Goal: Task Accomplishment & Management: Complete application form

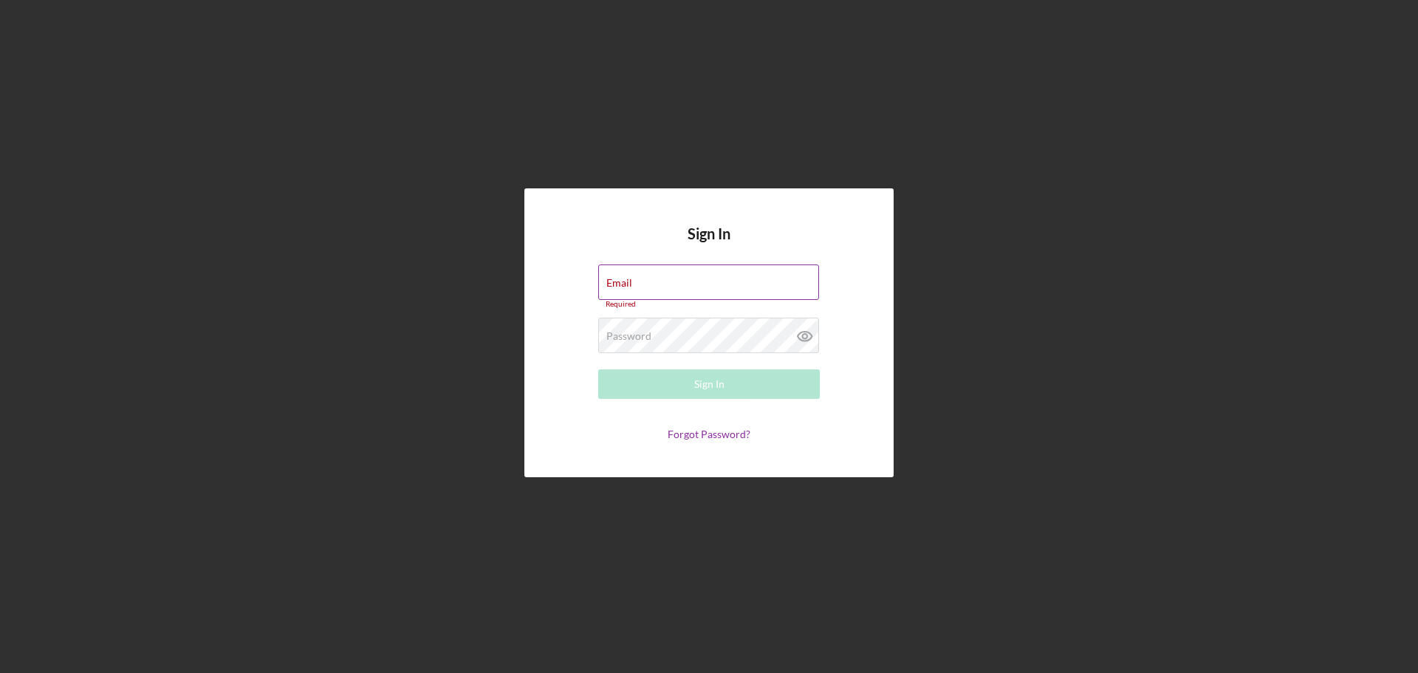
click at [653, 280] on div "Email Required" at bounding box center [708, 286] width 221 height 44
click at [662, 286] on input "Email" at bounding box center [708, 281] width 221 height 35
type input "[EMAIL_ADDRESS][DOMAIN_NAME]"
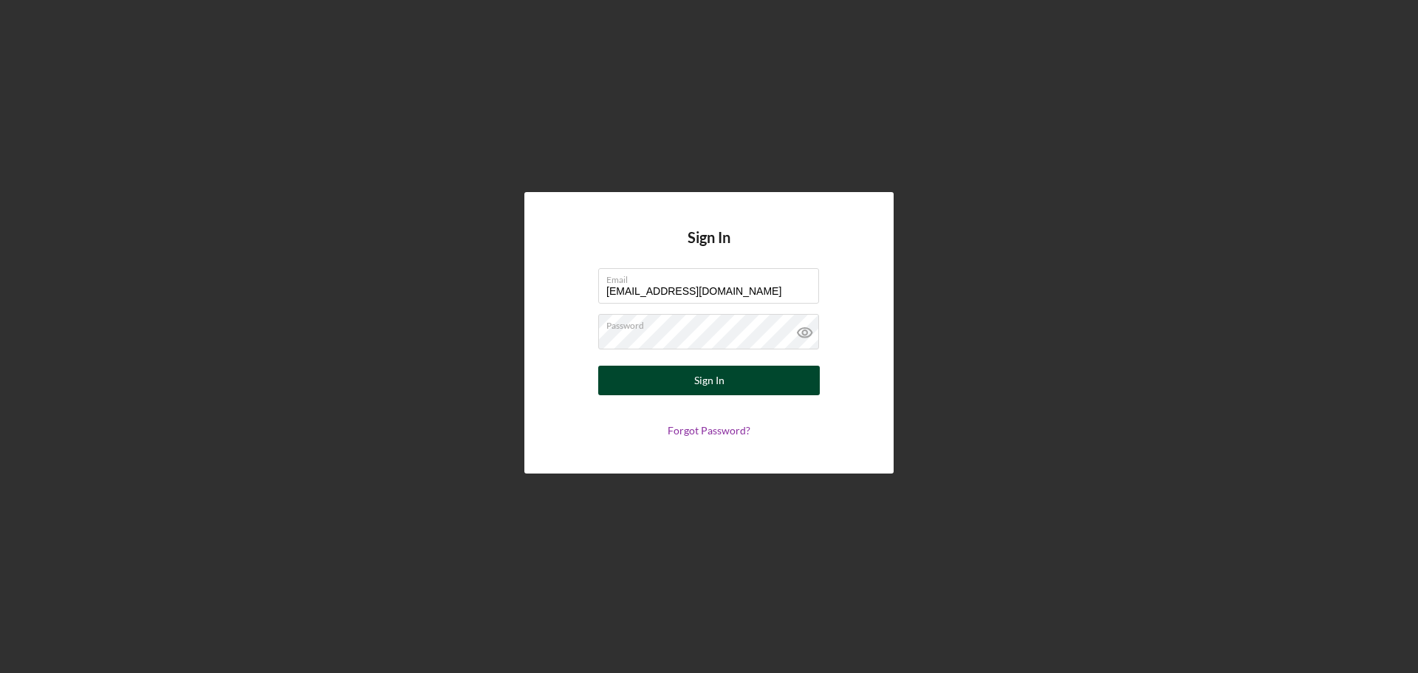
click at [704, 383] on div "Sign In" at bounding box center [709, 380] width 30 height 30
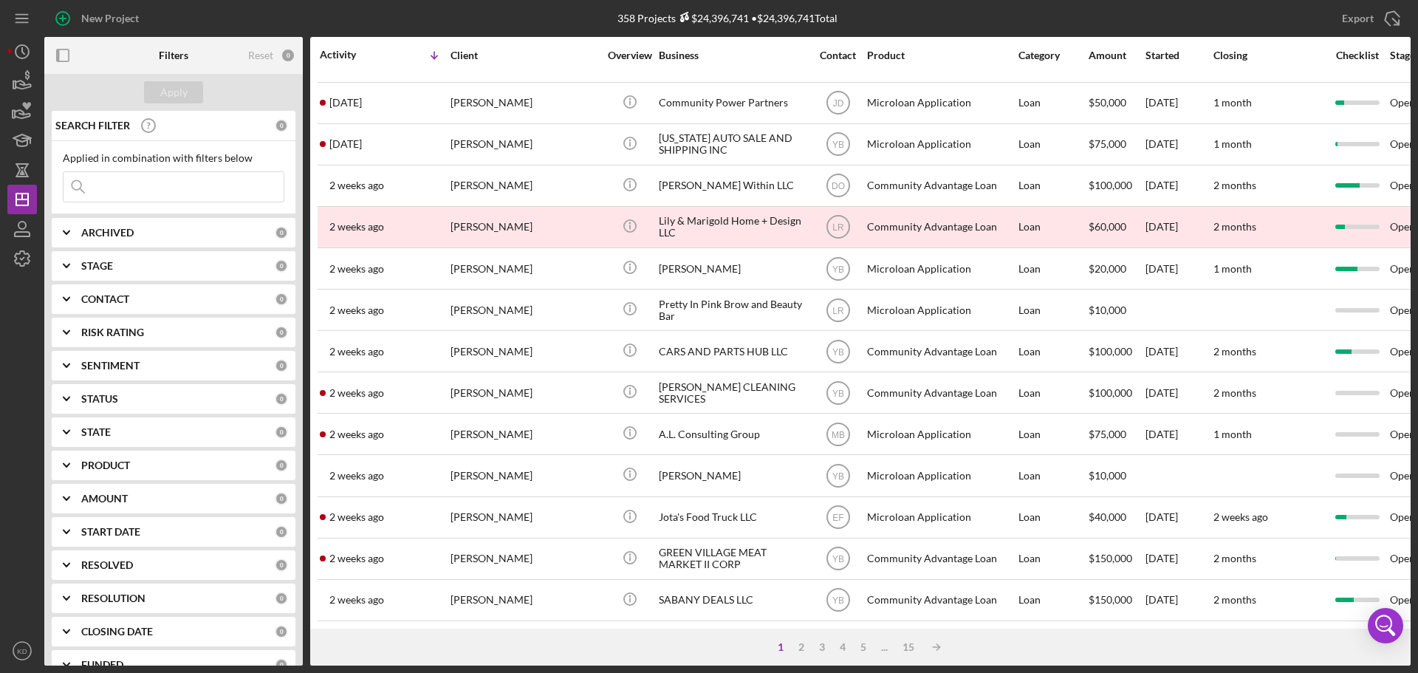
scroll to position [500, 0]
click at [797, 645] on div "2" at bounding box center [801, 647] width 21 height 12
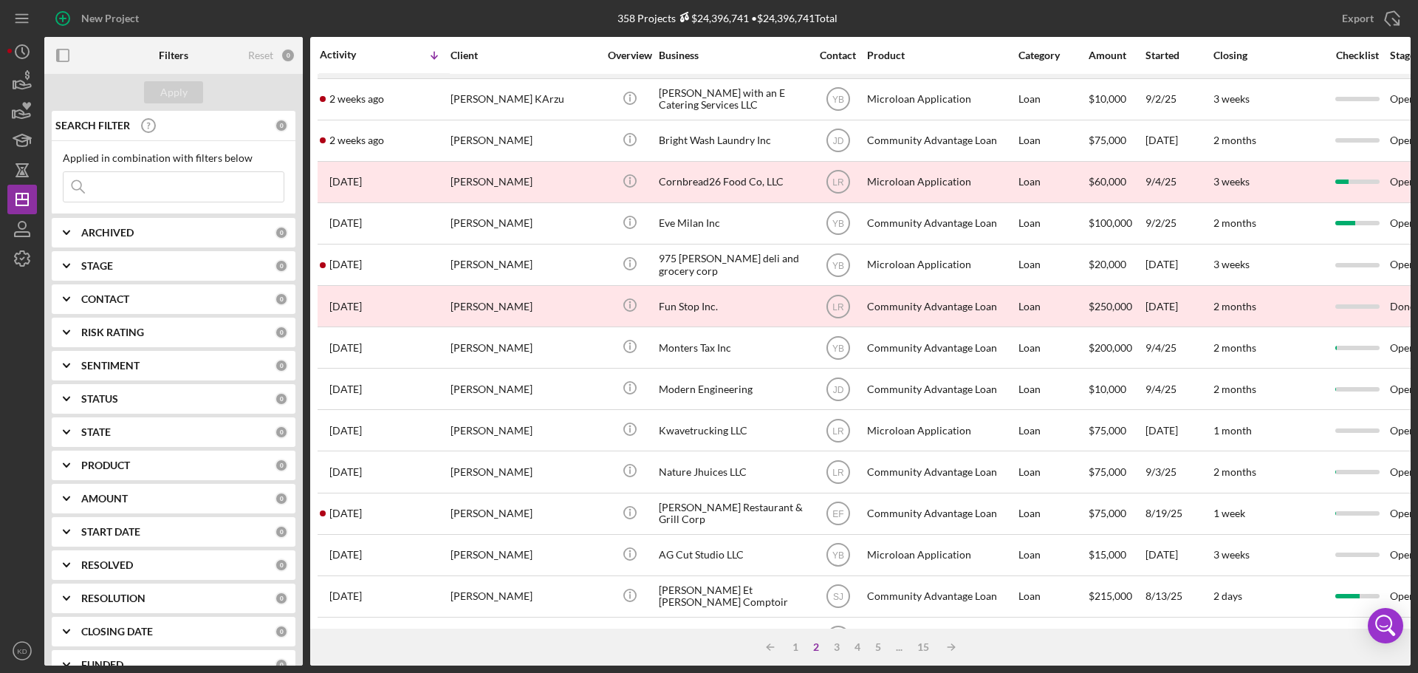
scroll to position [0, 0]
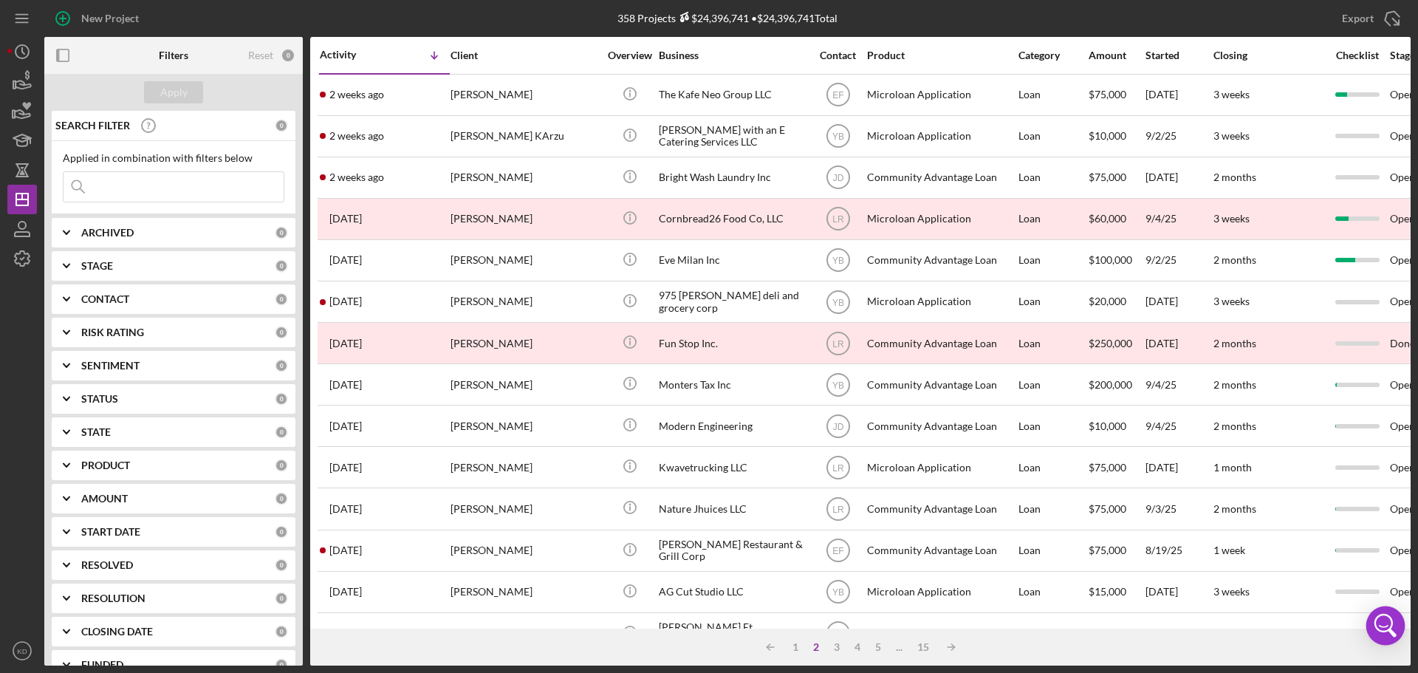
click at [1404, 611] on body "New Project 358 Projects $24,396,741 • $24,396,741 Total Export Icon/Export Fil…" at bounding box center [709, 336] width 1418 height 673
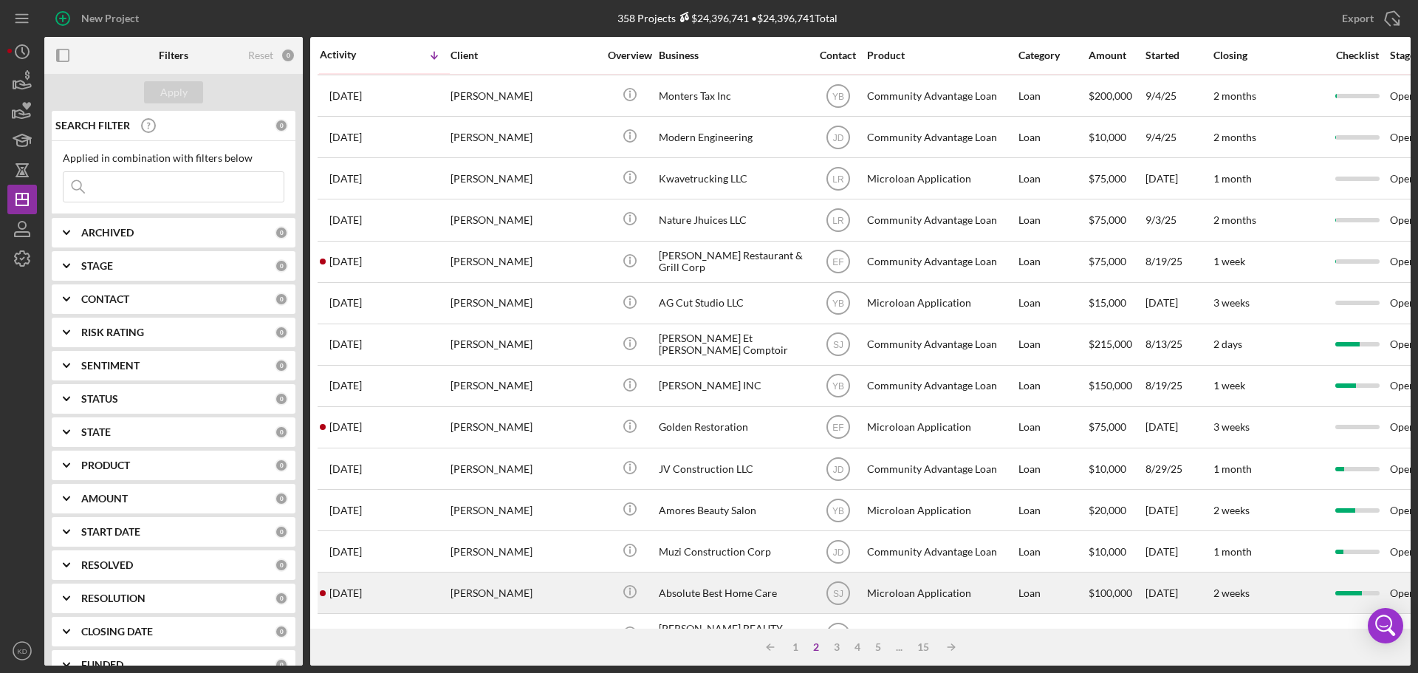
scroll to position [295, 0]
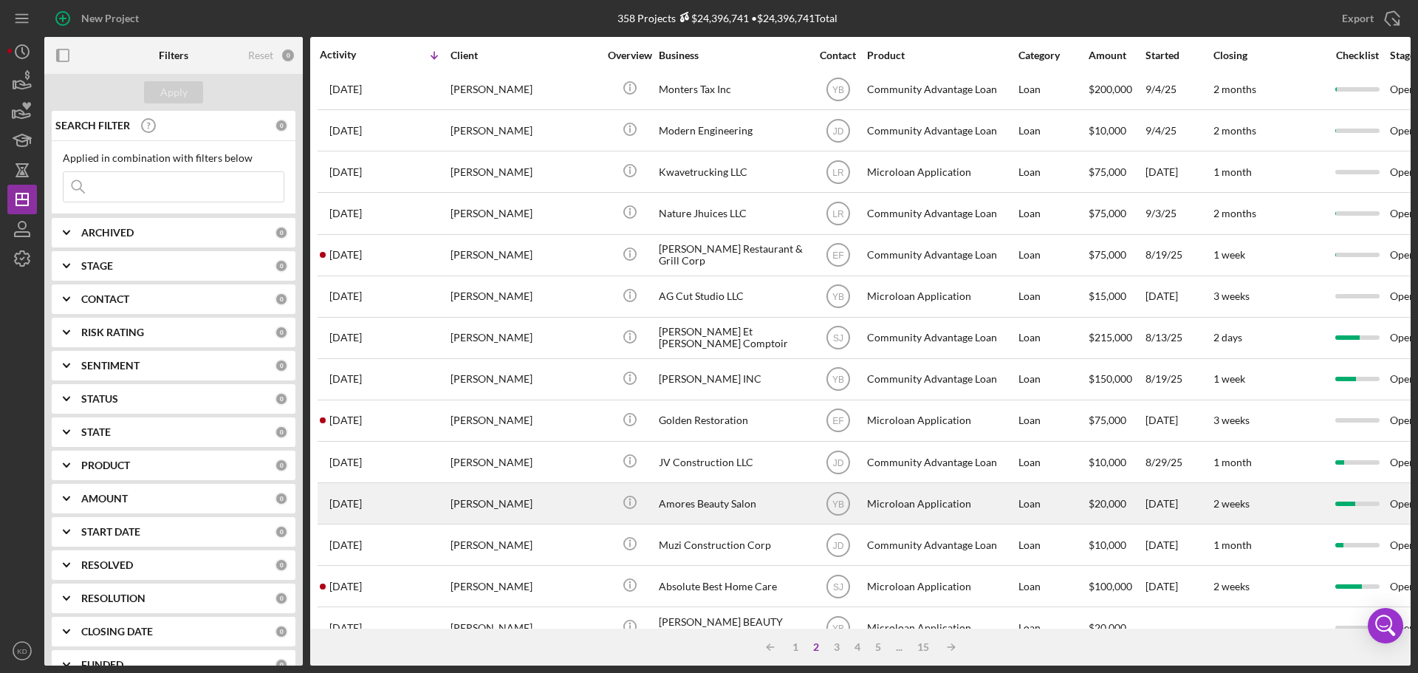
click at [710, 502] on div "Amores Beauty Salon" at bounding box center [733, 503] width 148 height 39
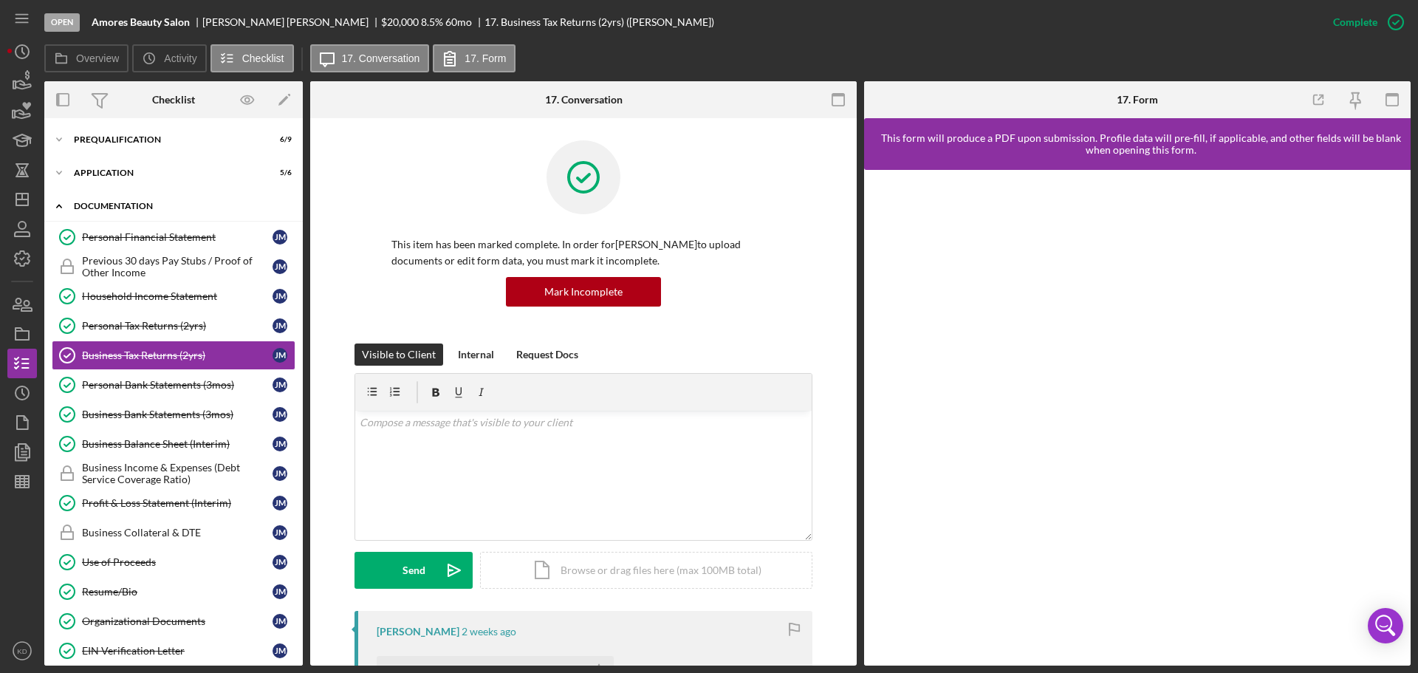
click at [62, 205] on icon "Icon/Expander" at bounding box center [59, 206] width 30 height 30
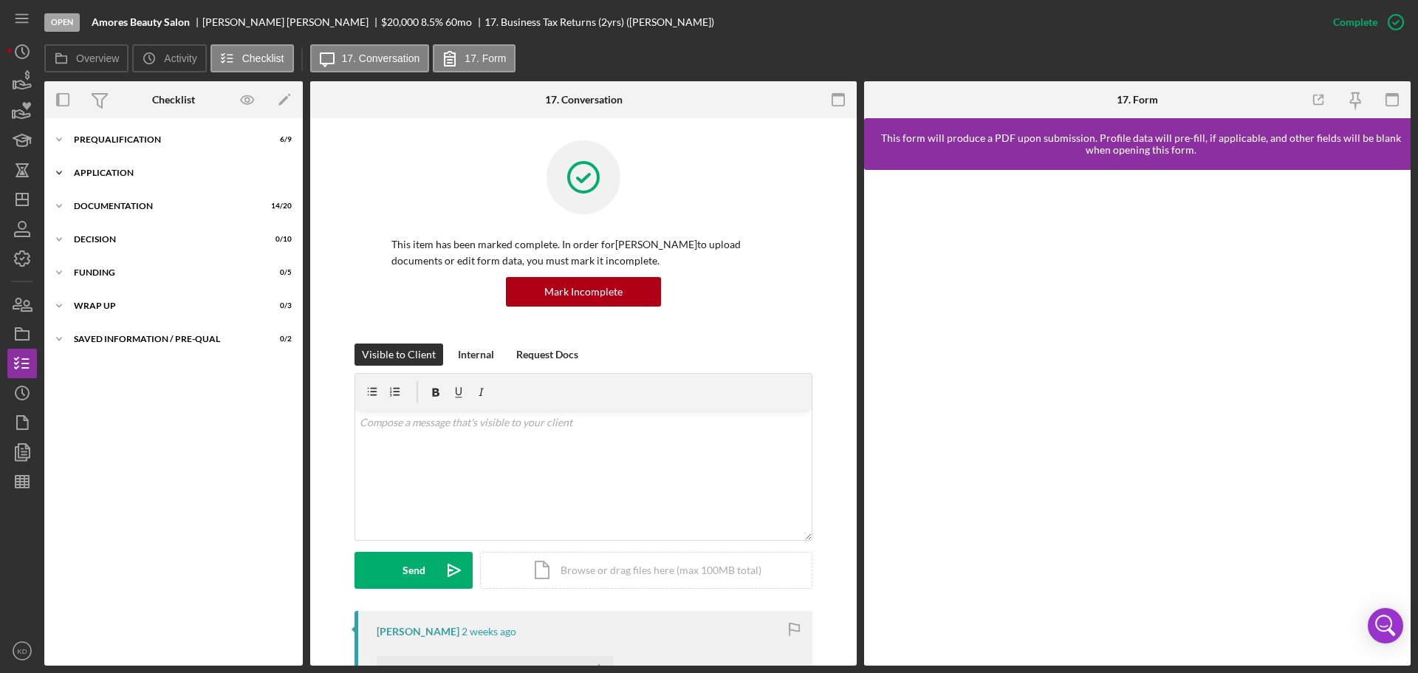
click at [58, 169] on icon "Icon/Expander" at bounding box center [59, 173] width 30 height 30
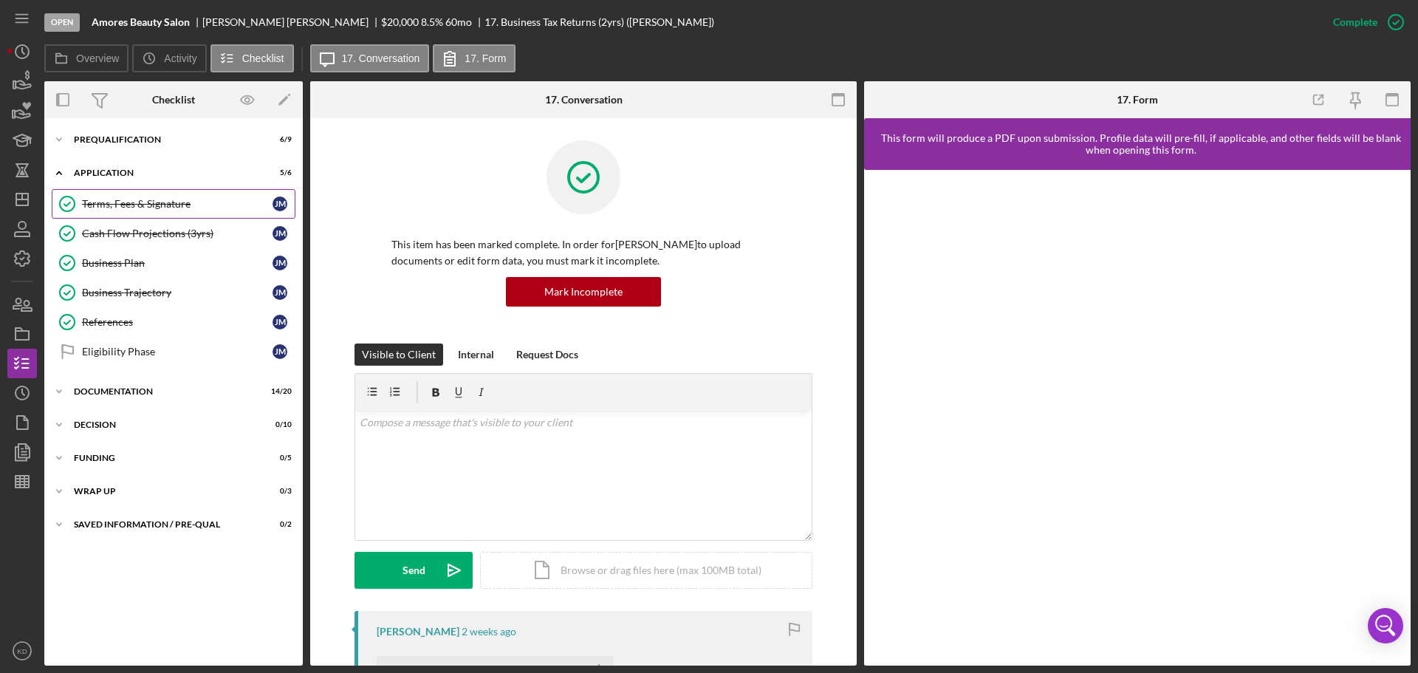
click at [96, 205] on div "Terms, Fees & Signature" at bounding box center [177, 204] width 190 height 12
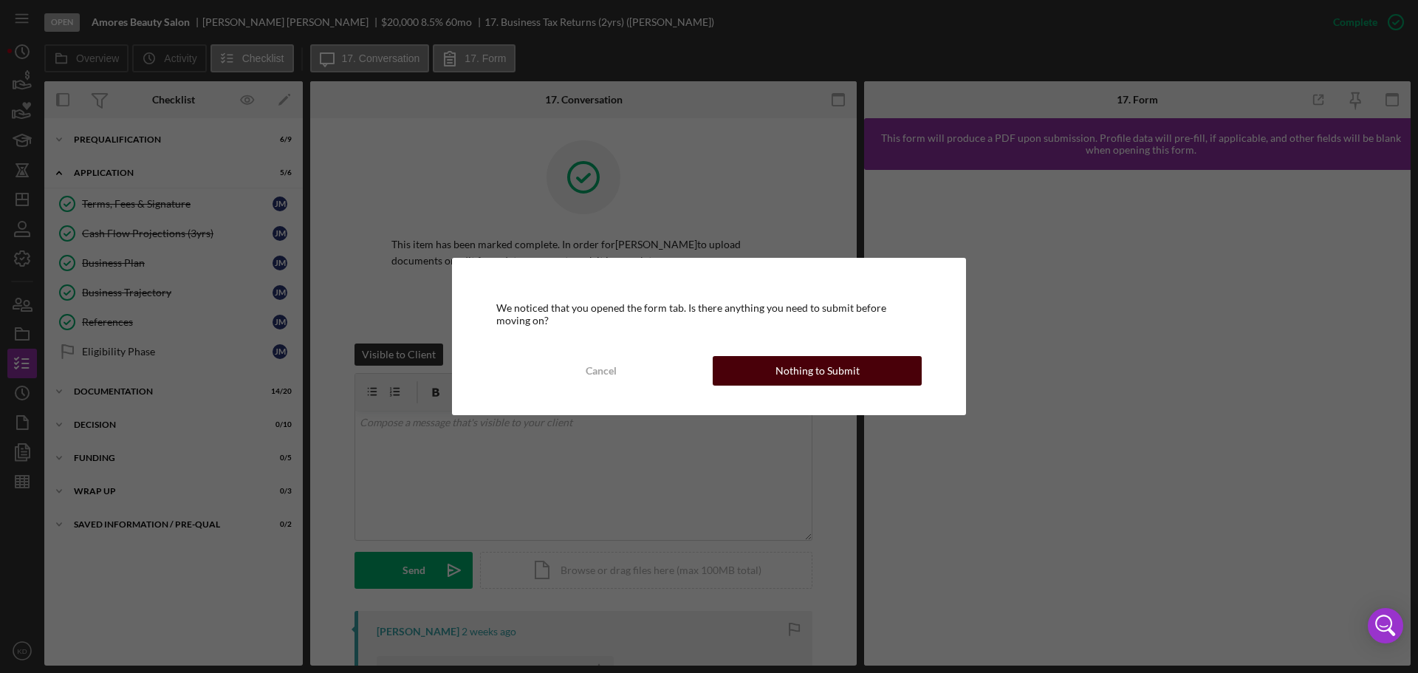
click at [778, 371] on div "Nothing to Submit" at bounding box center [817, 371] width 84 height 30
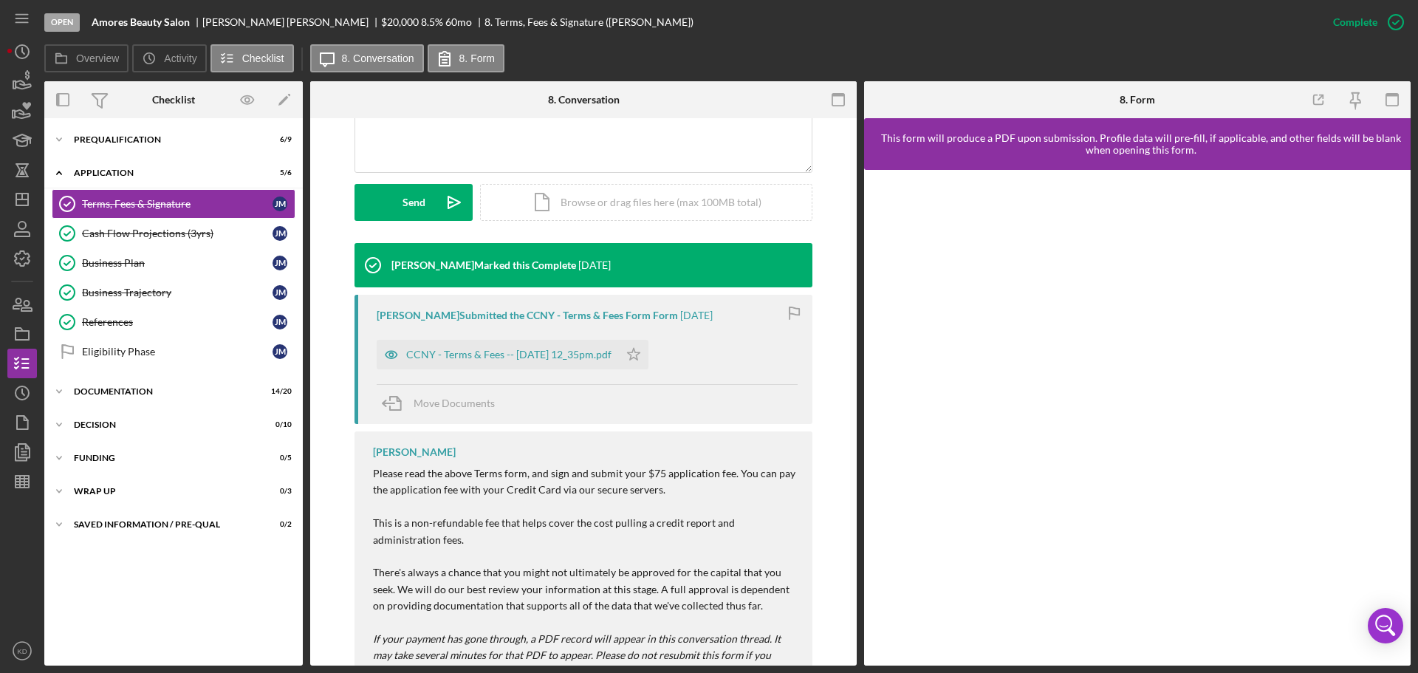
scroll to position [368, 0]
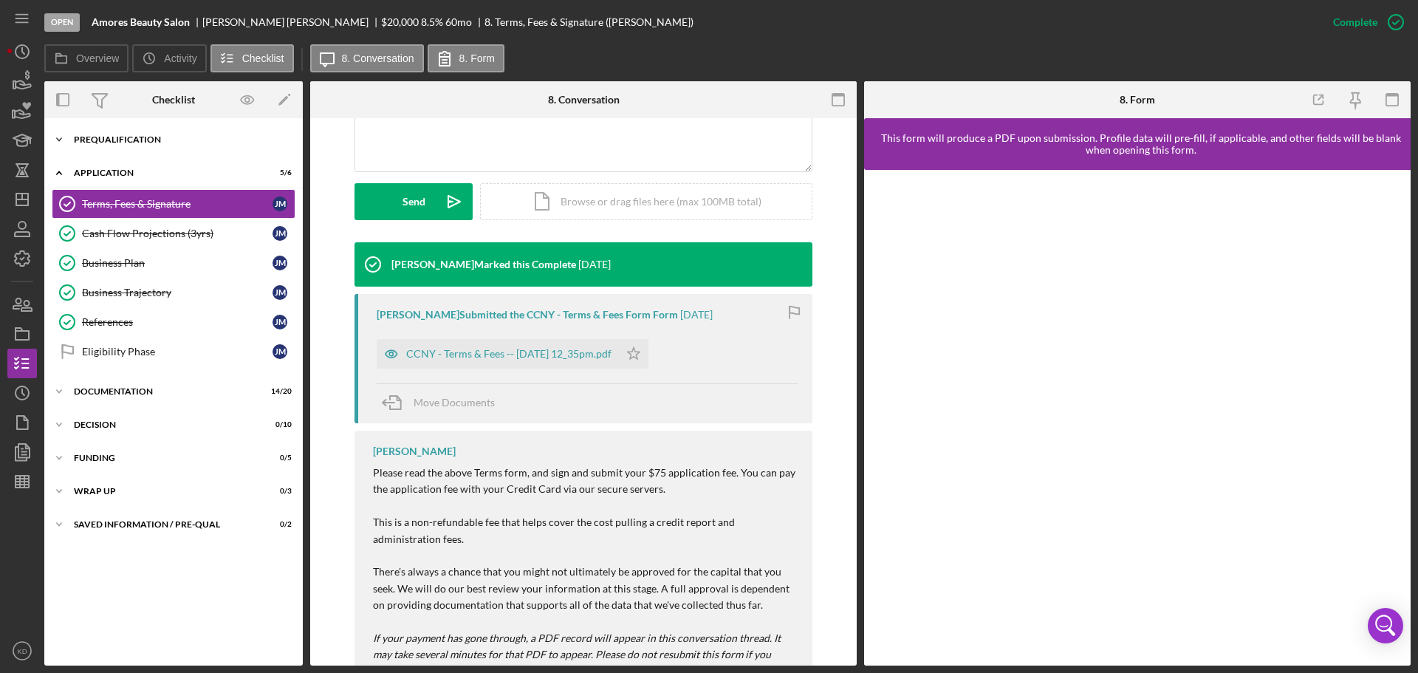
click at [58, 137] on icon "Icon/Expander" at bounding box center [59, 140] width 30 height 30
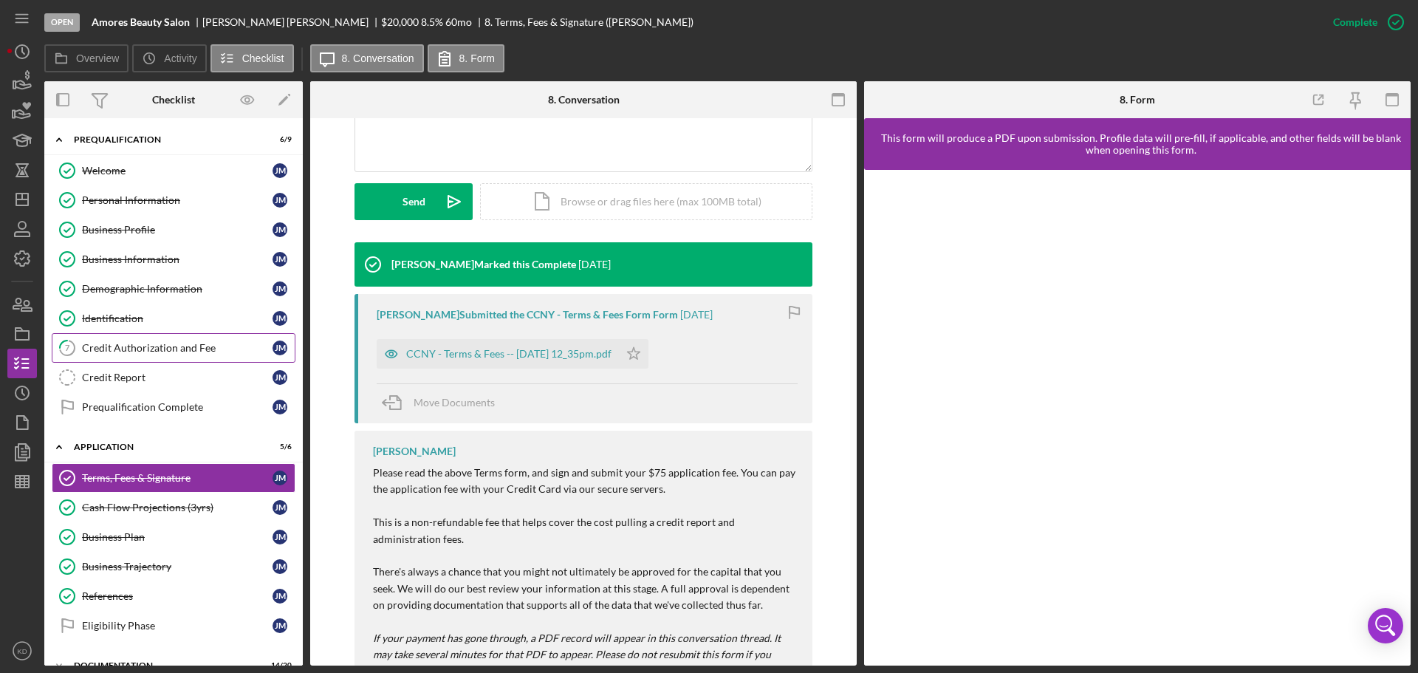
click at [201, 346] on div "Credit Authorization and Fee" at bounding box center [177, 348] width 190 height 12
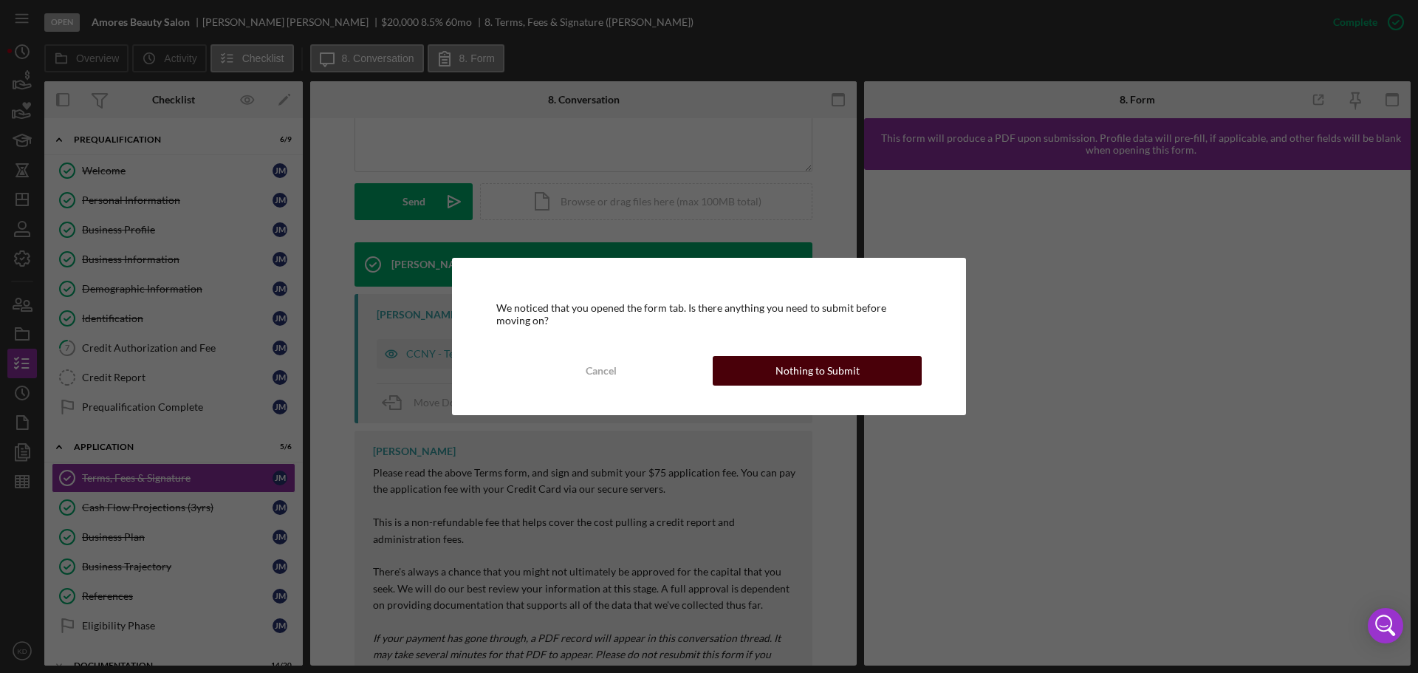
click at [812, 365] on div "Nothing to Submit" at bounding box center [817, 371] width 84 height 30
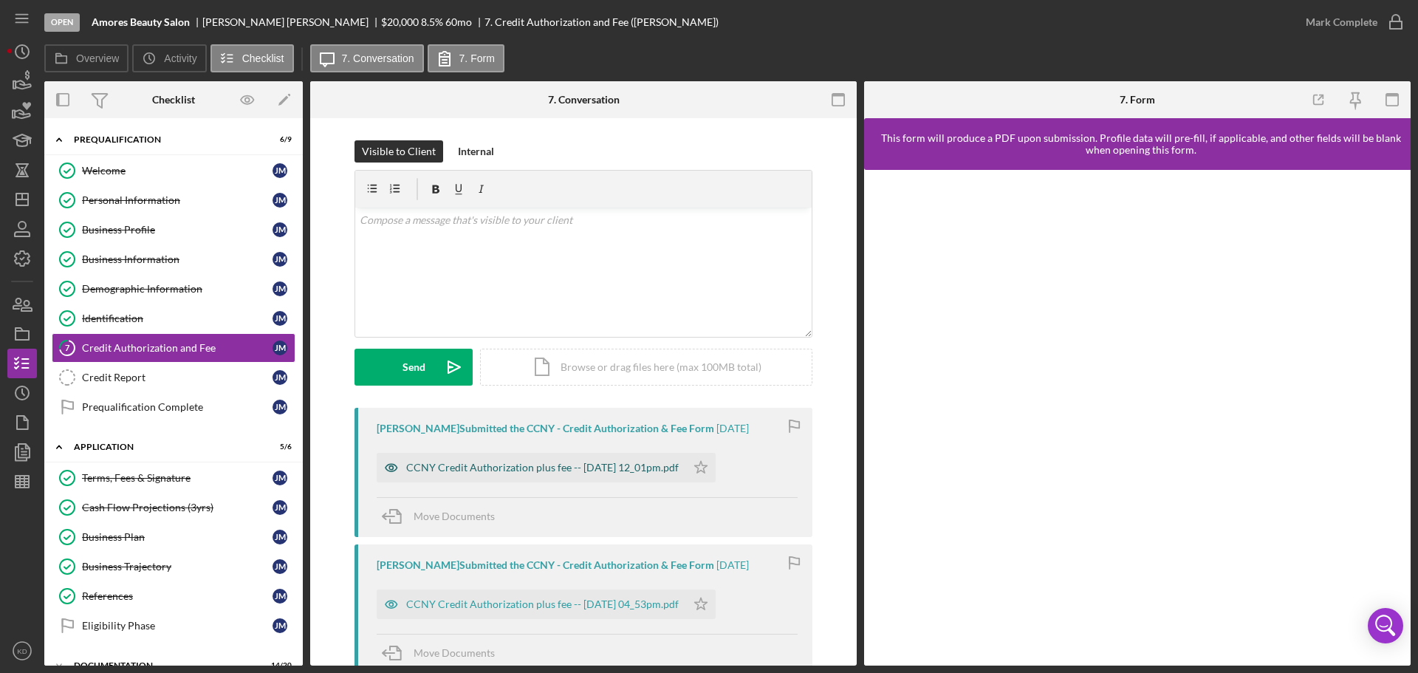
click at [490, 469] on div "CCNY Credit Authorization plus fee -- [DATE] 12_01pm.pdf" at bounding box center [542, 467] width 272 height 12
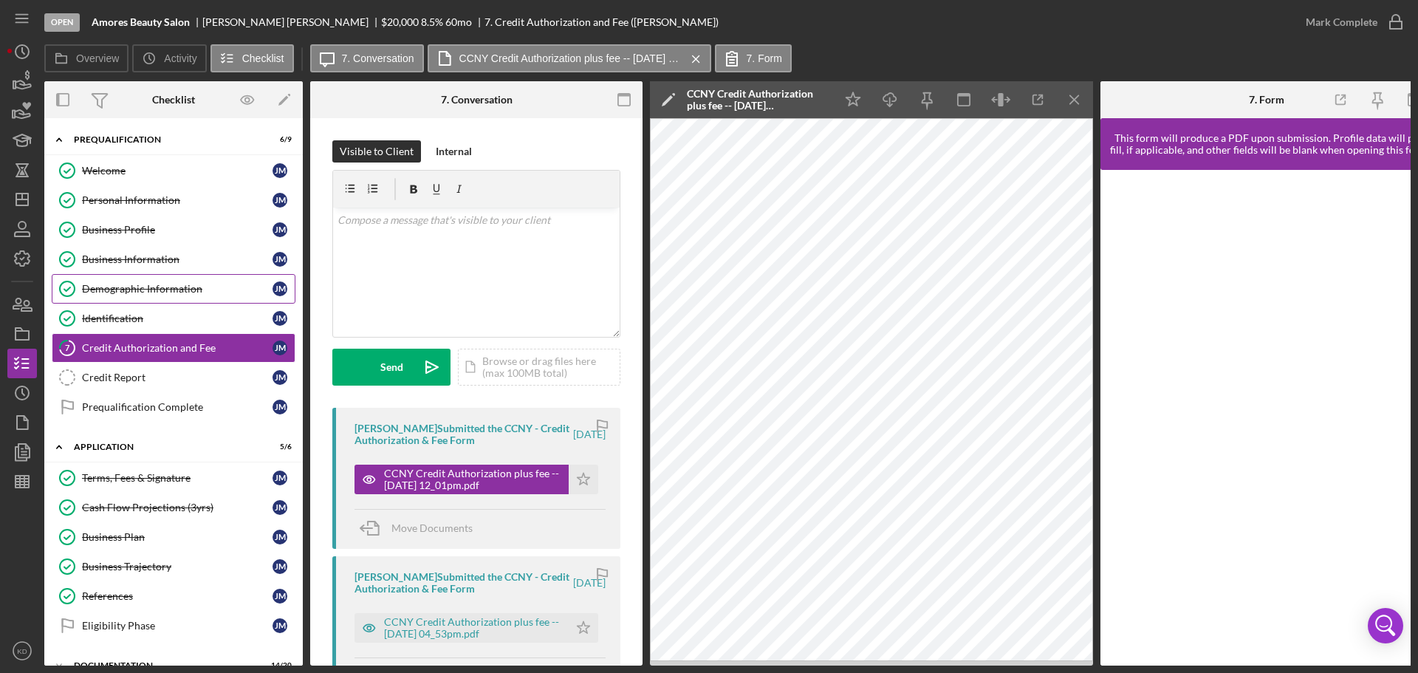
click at [111, 288] on div "Demographic Information" at bounding box center [177, 289] width 190 height 12
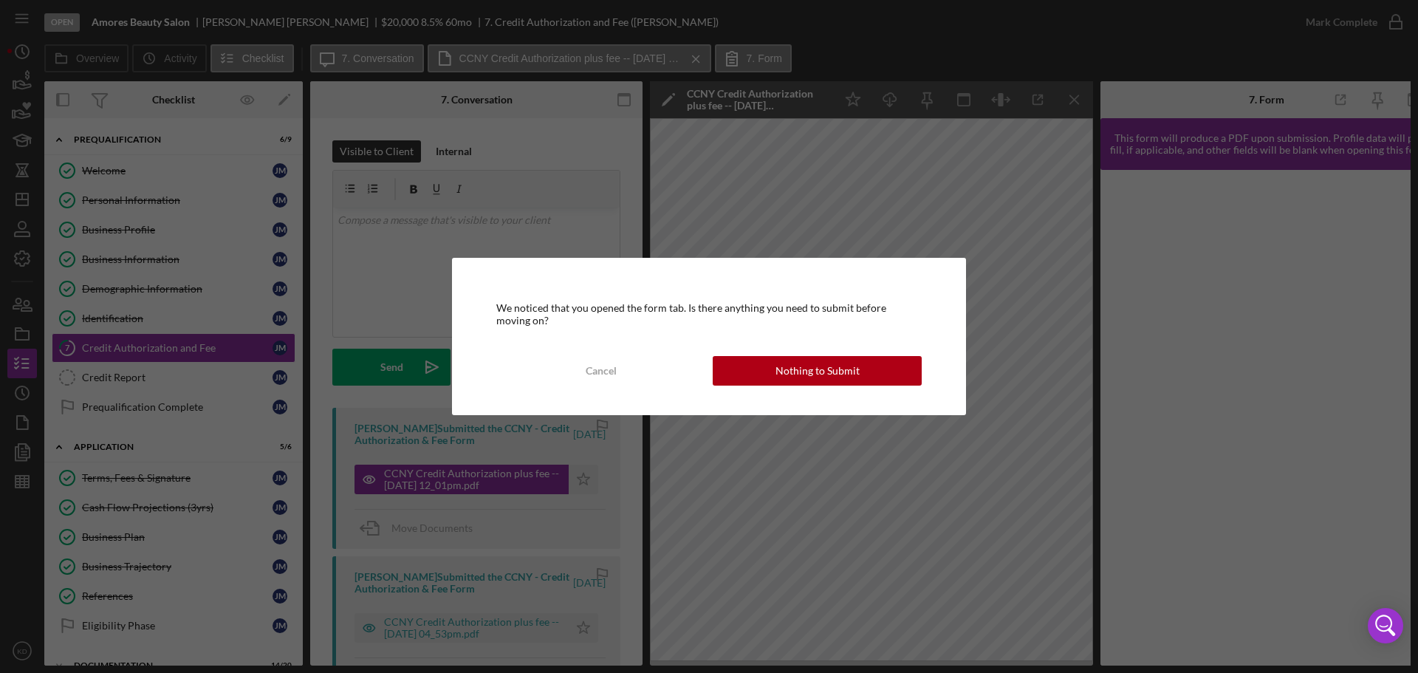
click at [772, 370] on button "Nothing to Submit" at bounding box center [816, 371] width 209 height 30
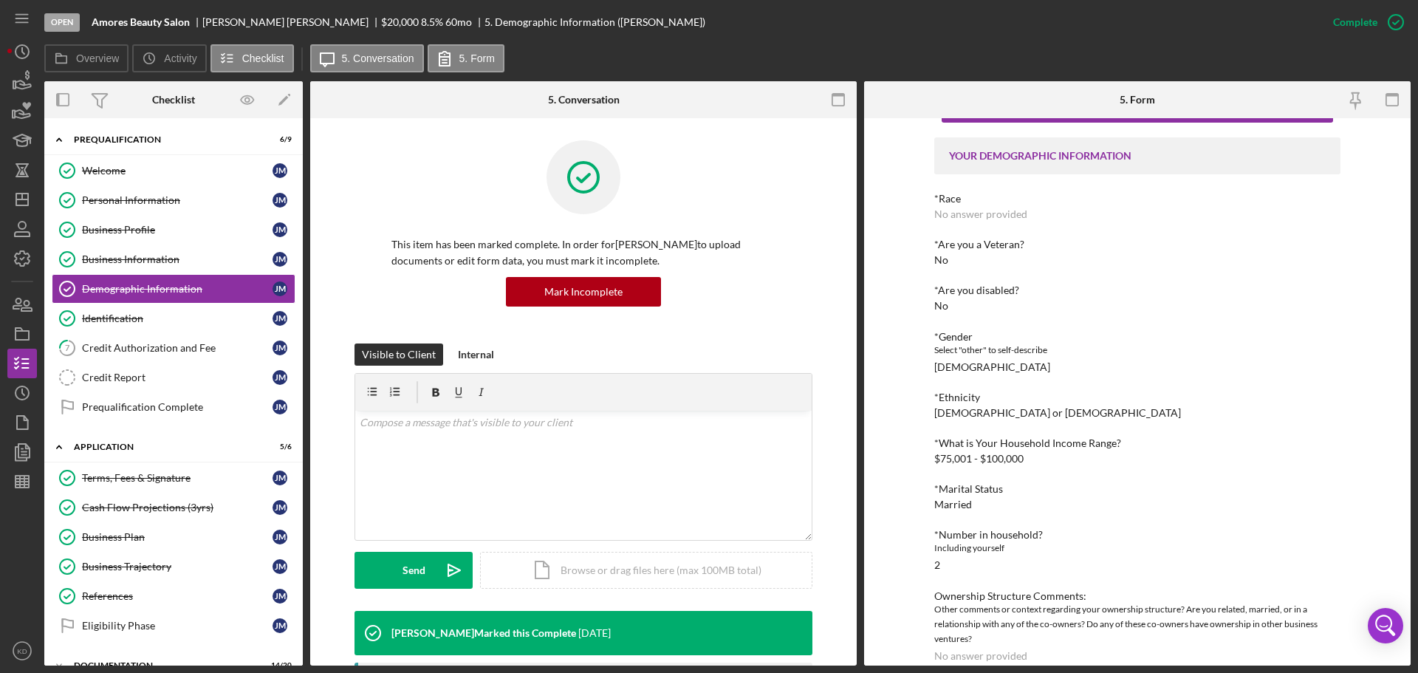
scroll to position [73, 0]
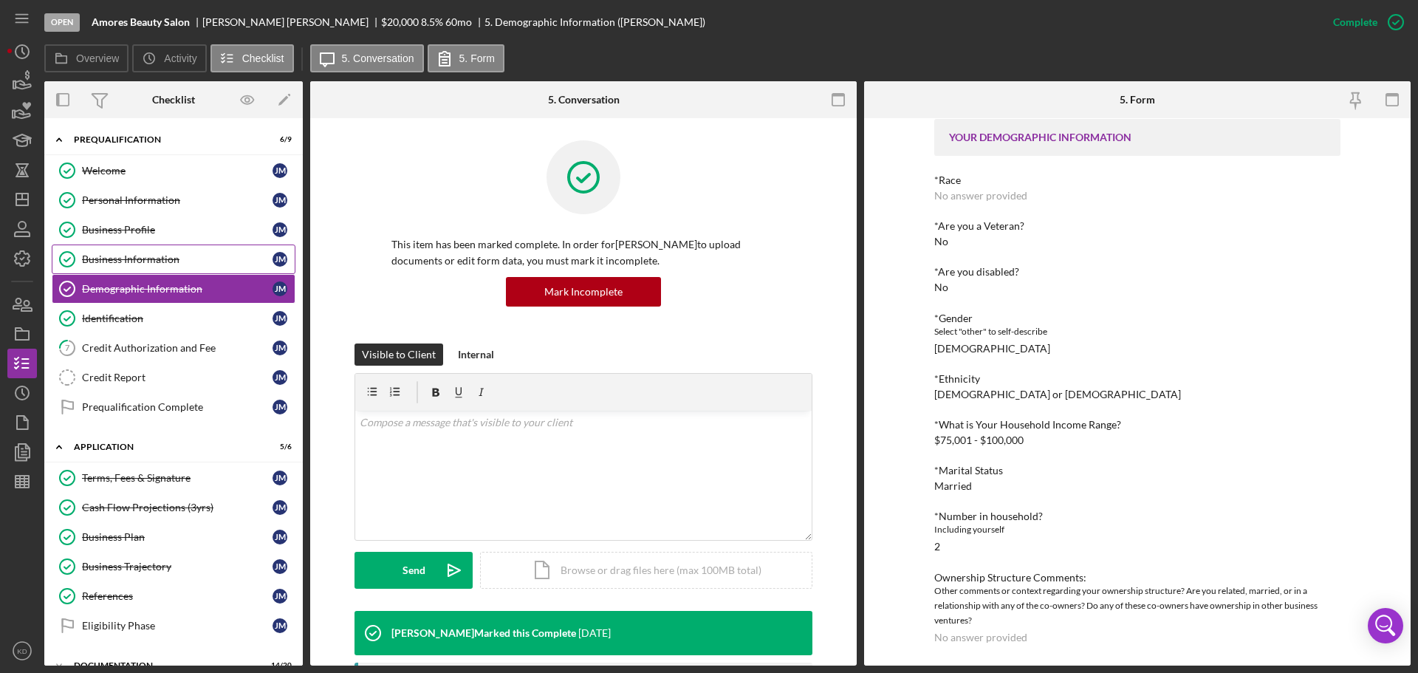
click at [106, 257] on div "Business Information" at bounding box center [177, 259] width 190 height 12
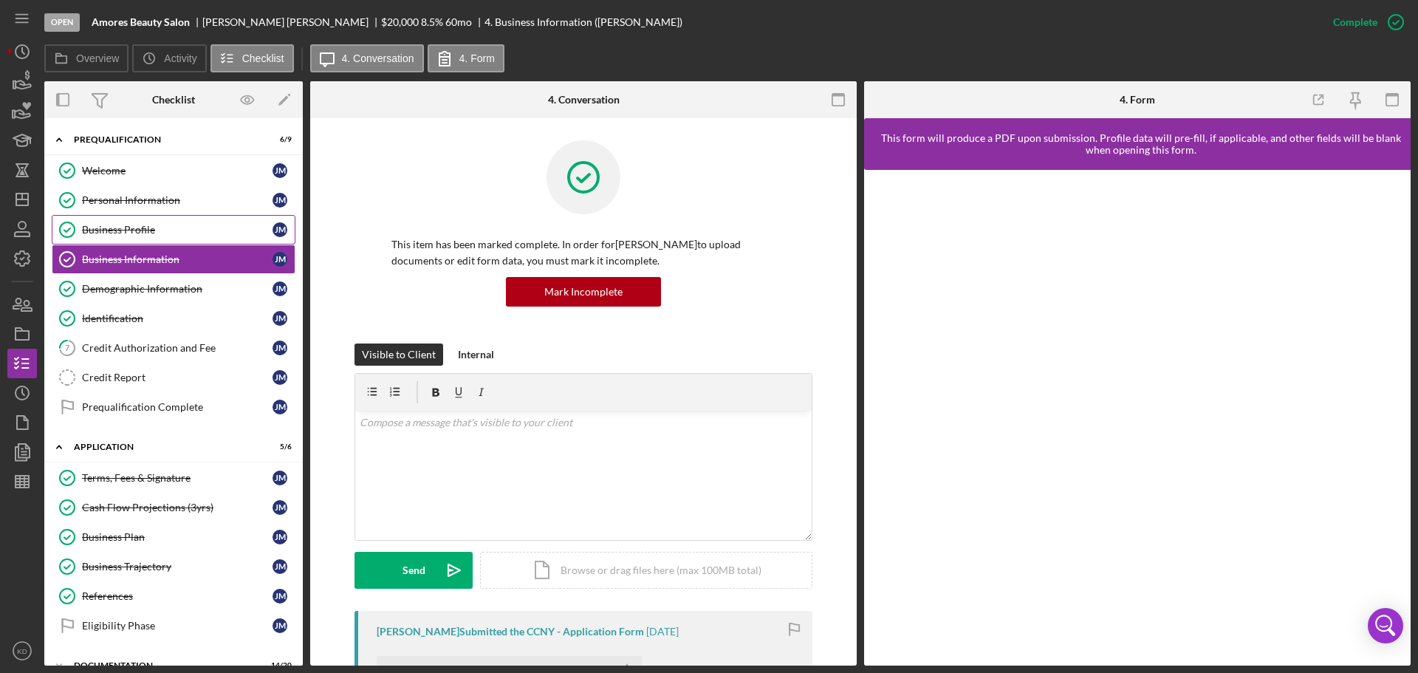
click at [92, 228] on div "Business Profile" at bounding box center [177, 230] width 190 height 12
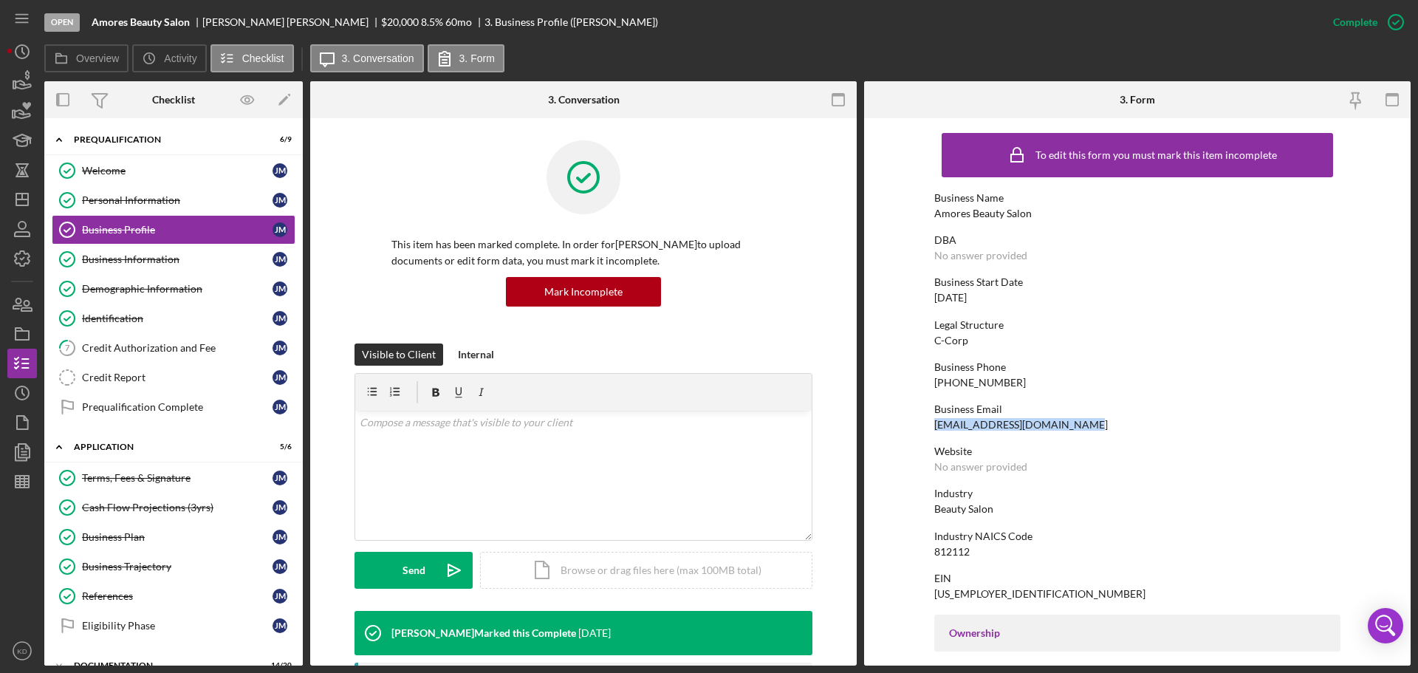
drag, startPoint x: 1055, startPoint y: 427, endPoint x: 934, endPoint y: 425, distance: 121.1
click at [934, 425] on div "Business Email [EMAIL_ADDRESS][DOMAIN_NAME]" at bounding box center [1137, 416] width 406 height 27
copy div "[EMAIL_ADDRESS][DOMAIN_NAME]"
drag, startPoint x: 118, startPoint y: 283, endPoint x: 202, endPoint y: 294, distance: 84.9
click at [118, 283] on div "Demographic Information" at bounding box center [177, 289] width 190 height 12
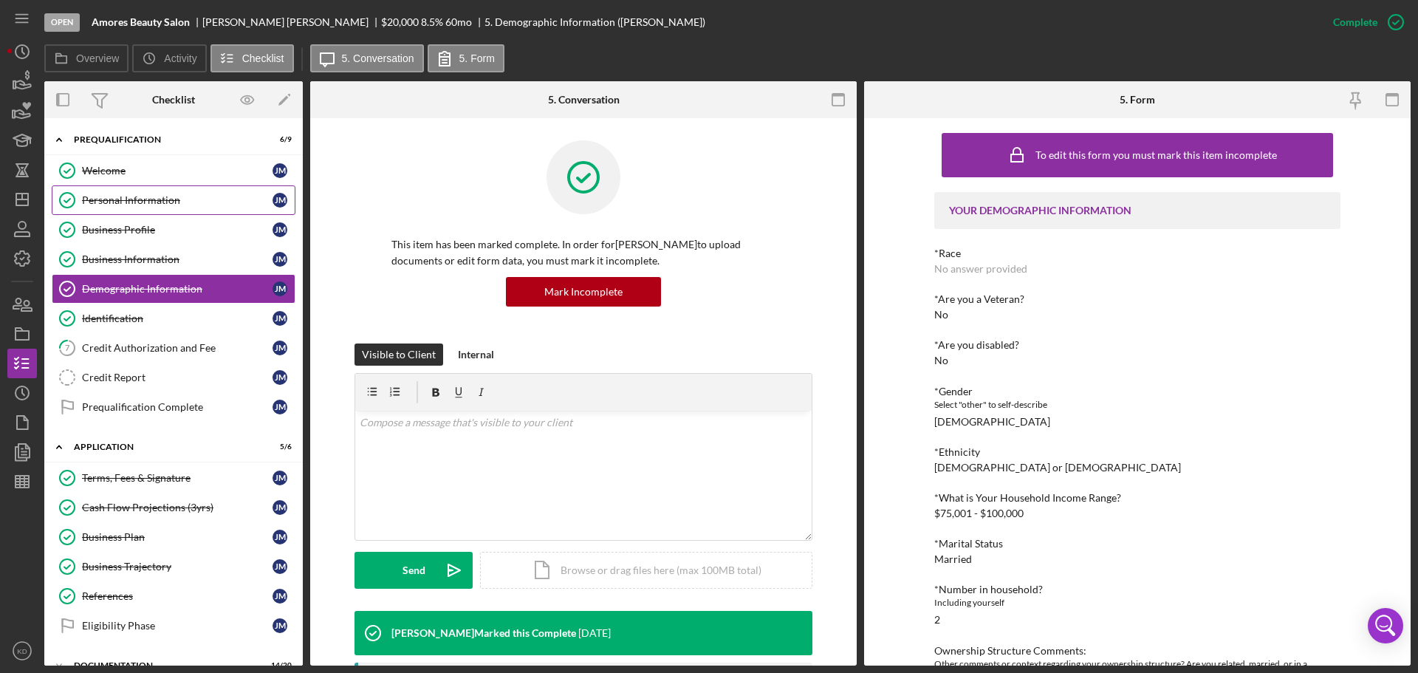
click at [114, 199] on div "Personal Information" at bounding box center [177, 200] width 190 height 12
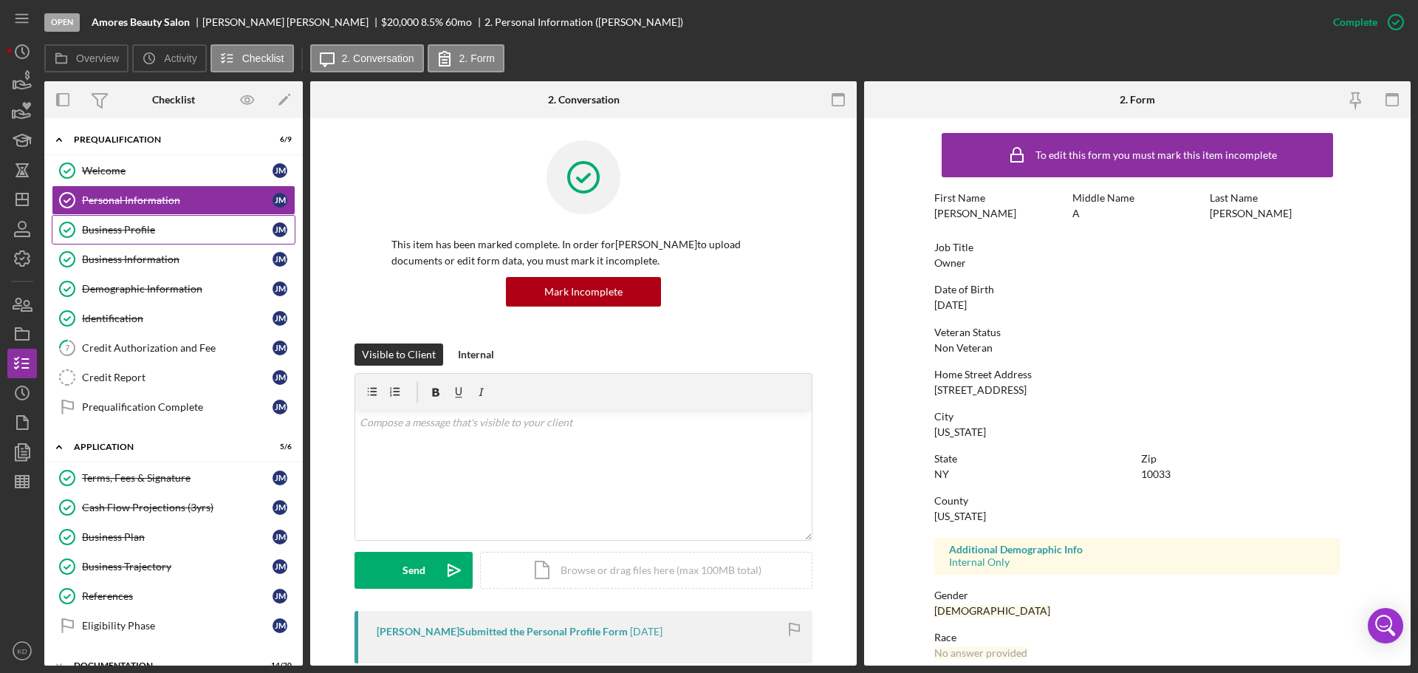
drag, startPoint x: 109, startPoint y: 227, endPoint x: 117, endPoint y: 236, distance: 11.5
click at [109, 227] on div "Business Profile" at bounding box center [177, 230] width 190 height 12
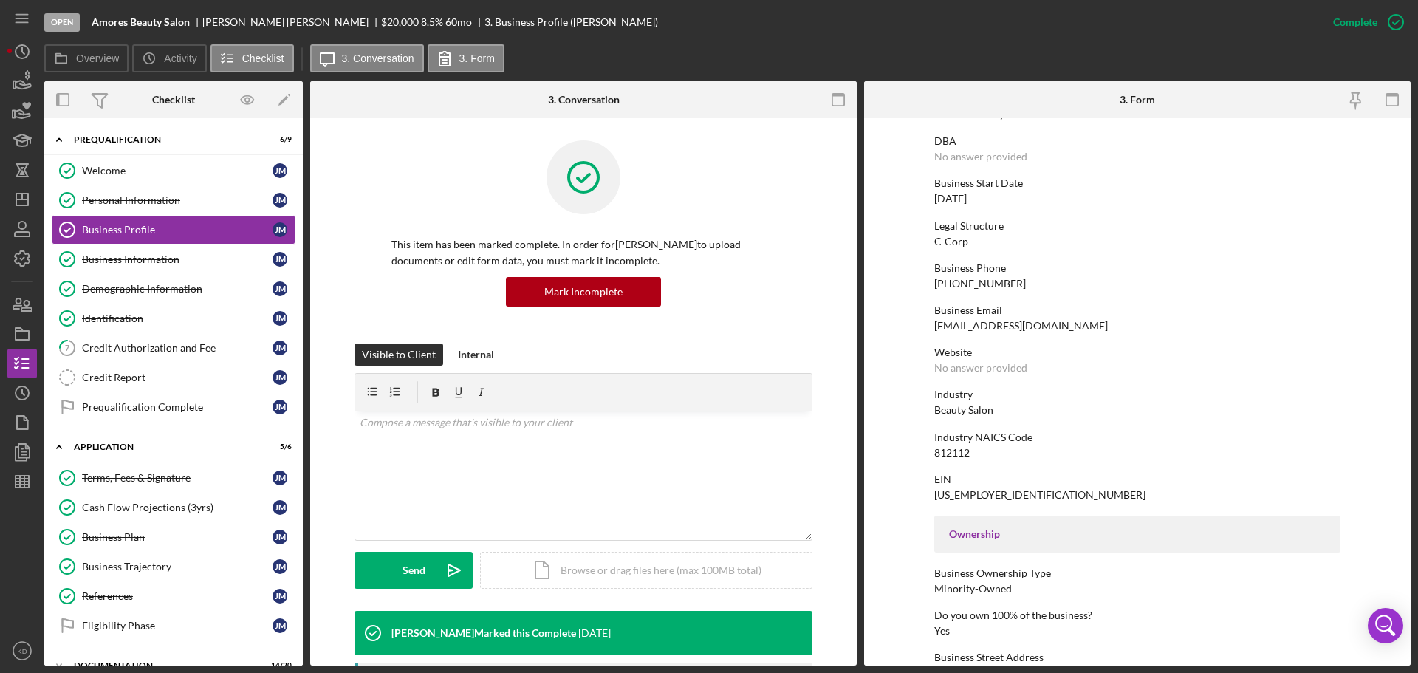
scroll to position [74, 0]
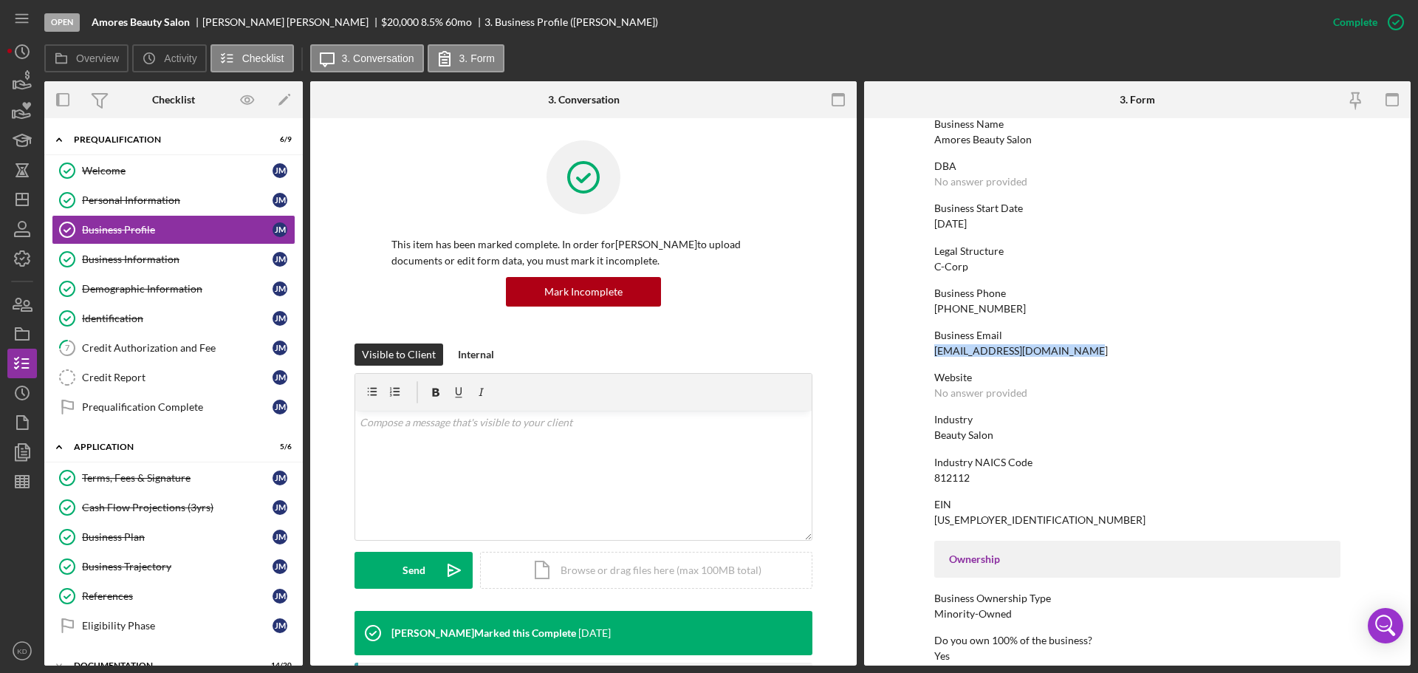
drag, startPoint x: 1082, startPoint y: 350, endPoint x: 933, endPoint y: 354, distance: 149.2
click at [934, 354] on div "Business Email [EMAIL_ADDRESS][DOMAIN_NAME]" at bounding box center [1137, 342] width 406 height 27
copy div "[EMAIL_ADDRESS][DOMAIN_NAME]"
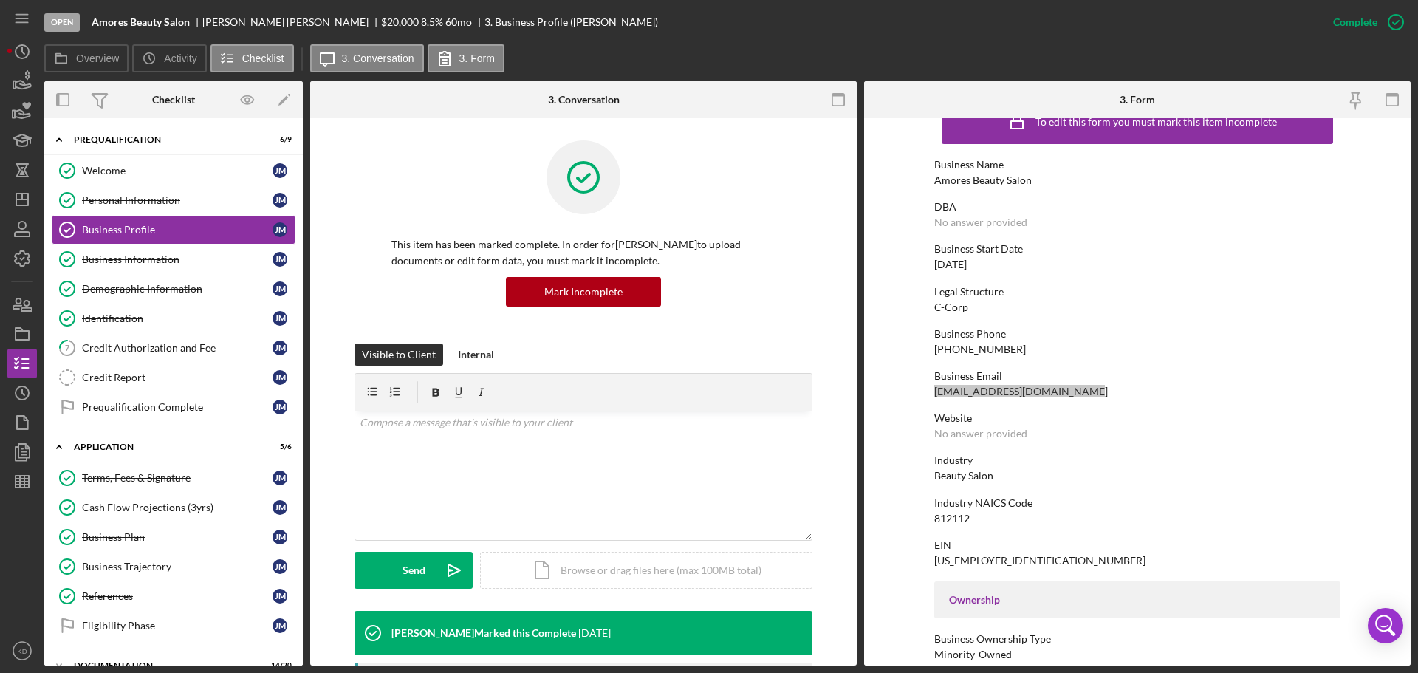
scroll to position [0, 0]
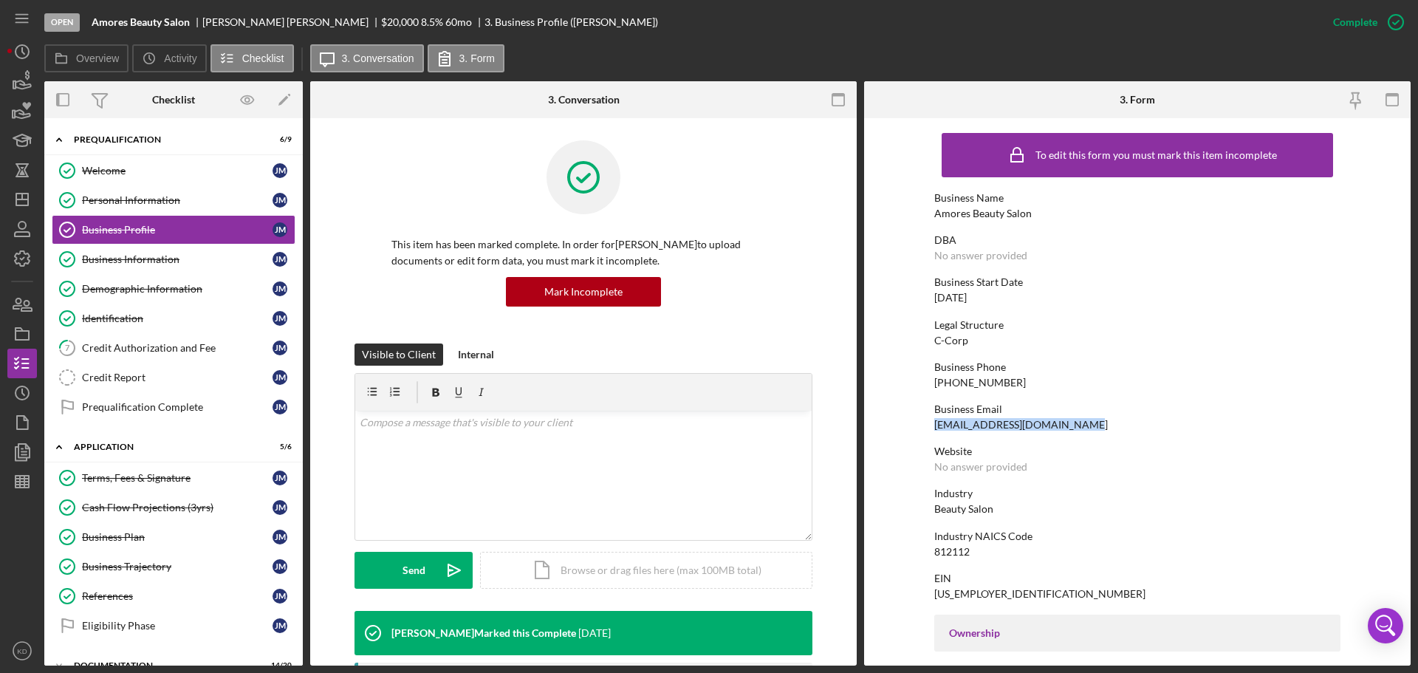
drag, startPoint x: 149, startPoint y: 284, endPoint x: 495, endPoint y: 303, distance: 346.0
click at [151, 284] on div "Demographic Information" at bounding box center [177, 289] width 190 height 12
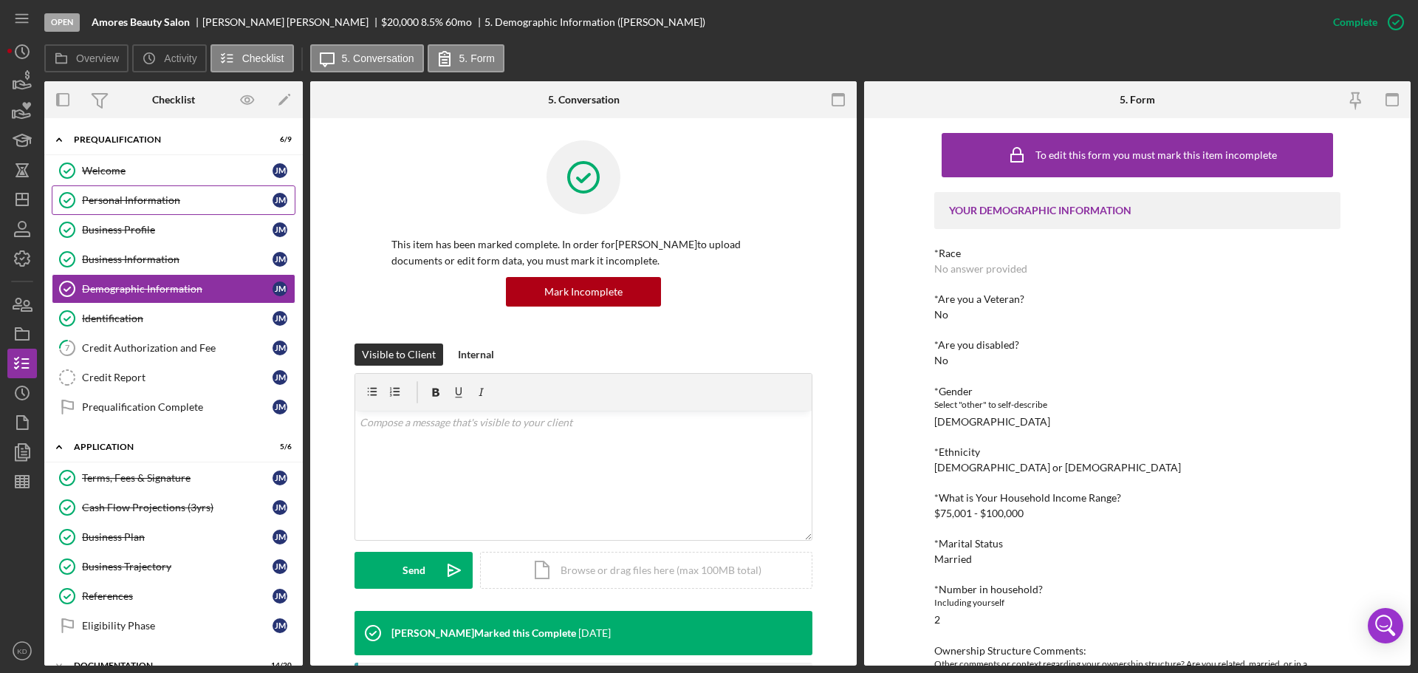
click at [110, 197] on div "Personal Information" at bounding box center [177, 200] width 190 height 12
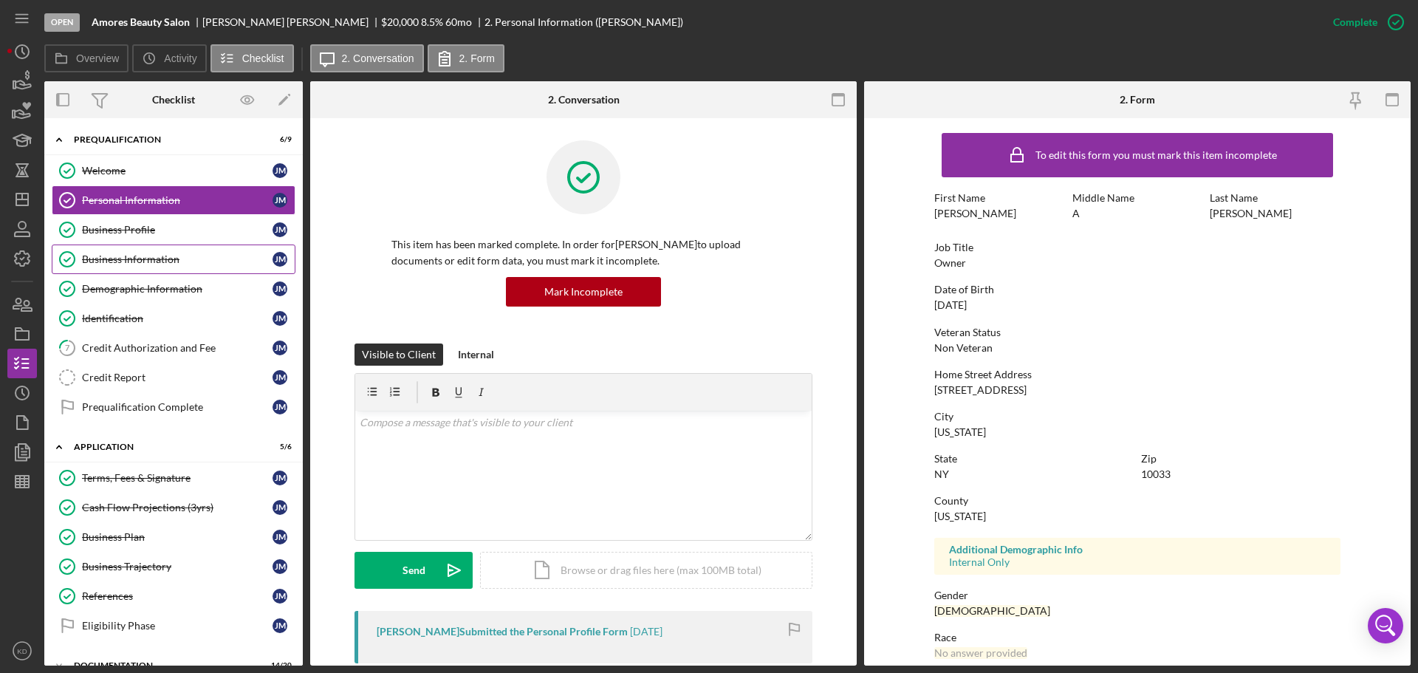
click at [130, 230] on div "Business Profile" at bounding box center [177, 230] width 190 height 12
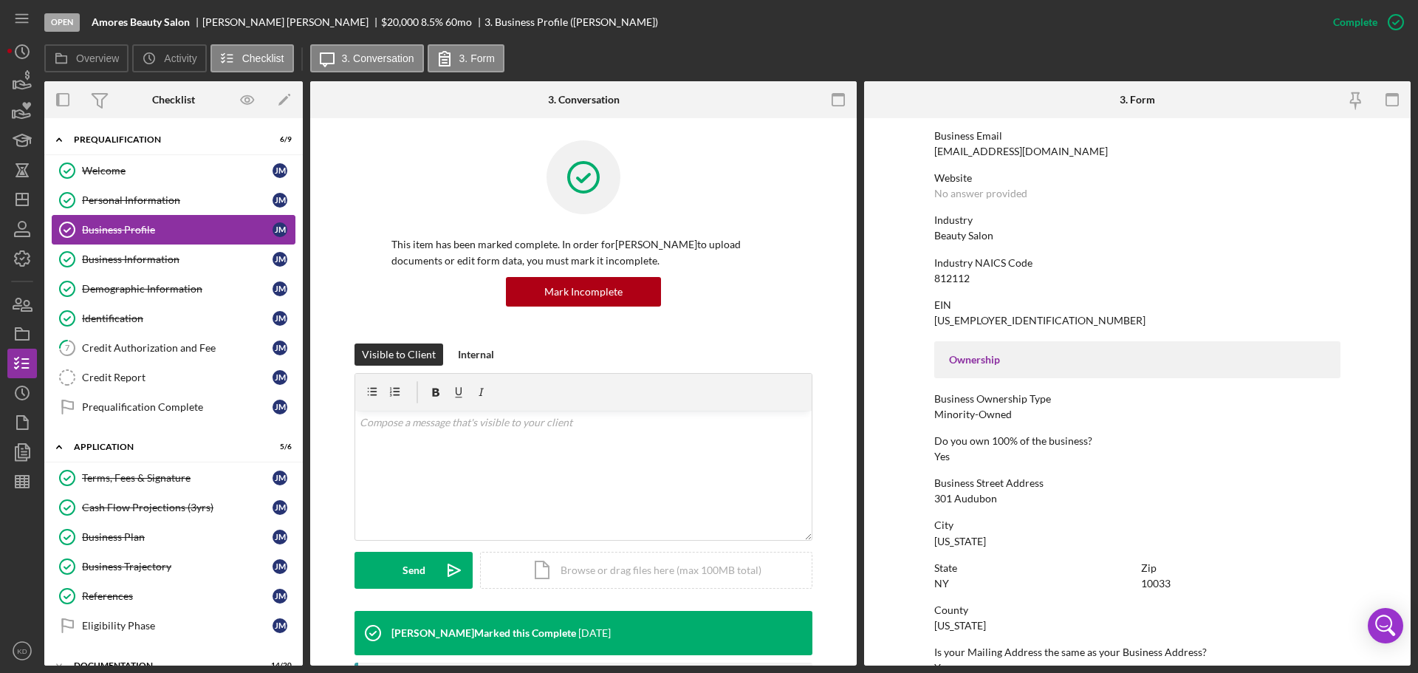
scroll to position [272, 0]
click at [141, 257] on div "Business Information" at bounding box center [177, 259] width 190 height 12
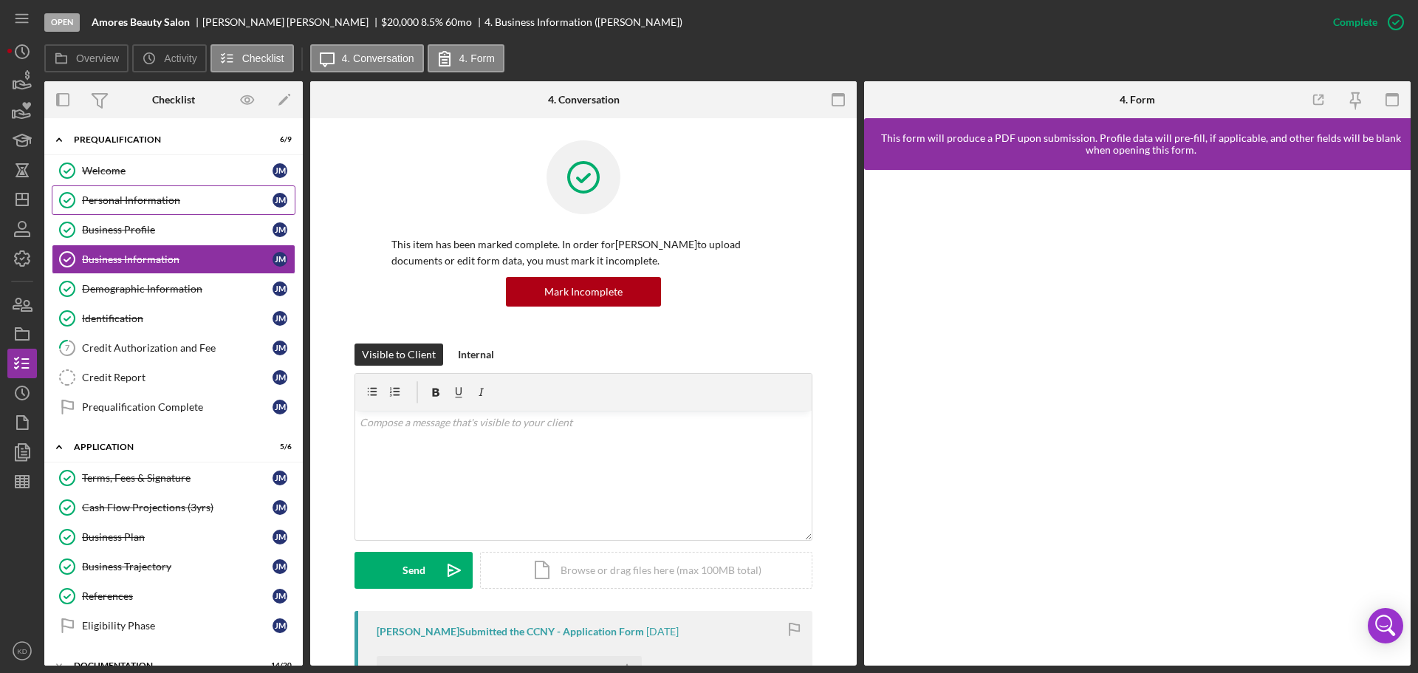
click at [115, 199] on div "Personal Information" at bounding box center [177, 200] width 190 height 12
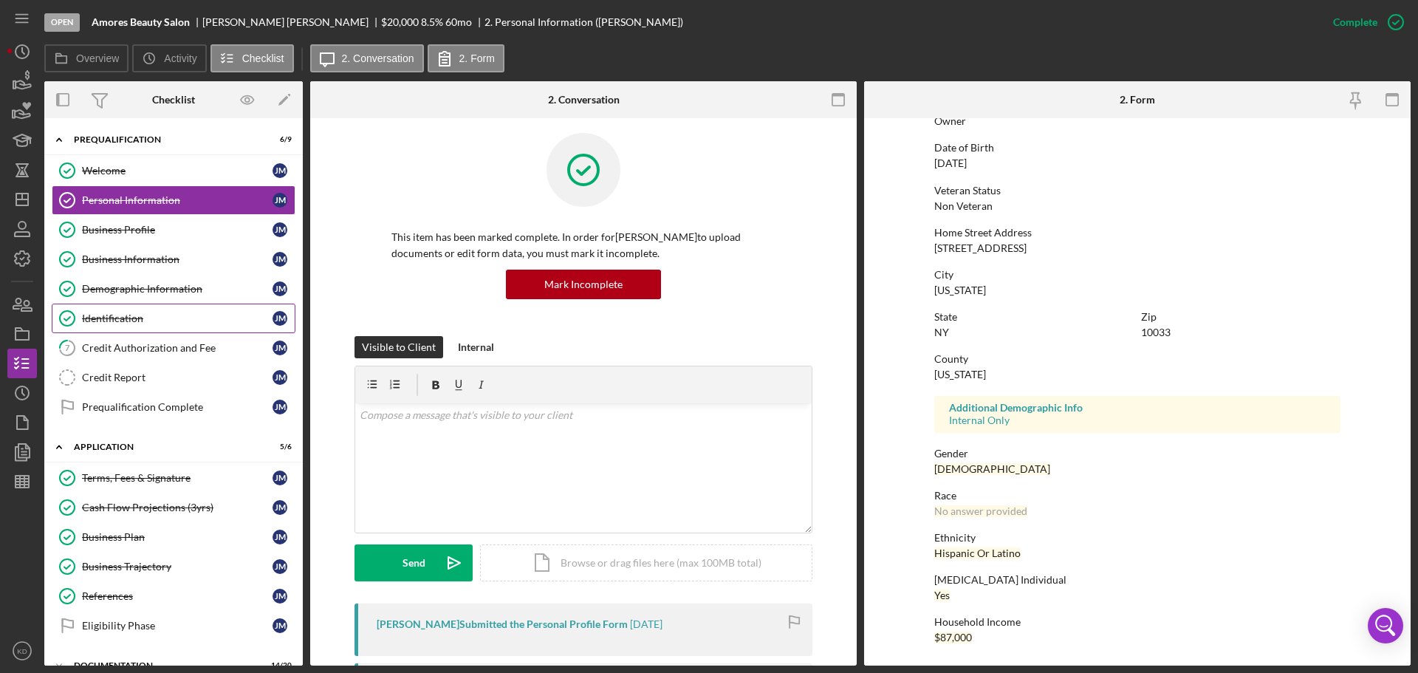
scroll to position [8, 0]
click at [109, 291] on div "Demographic Information" at bounding box center [177, 289] width 190 height 12
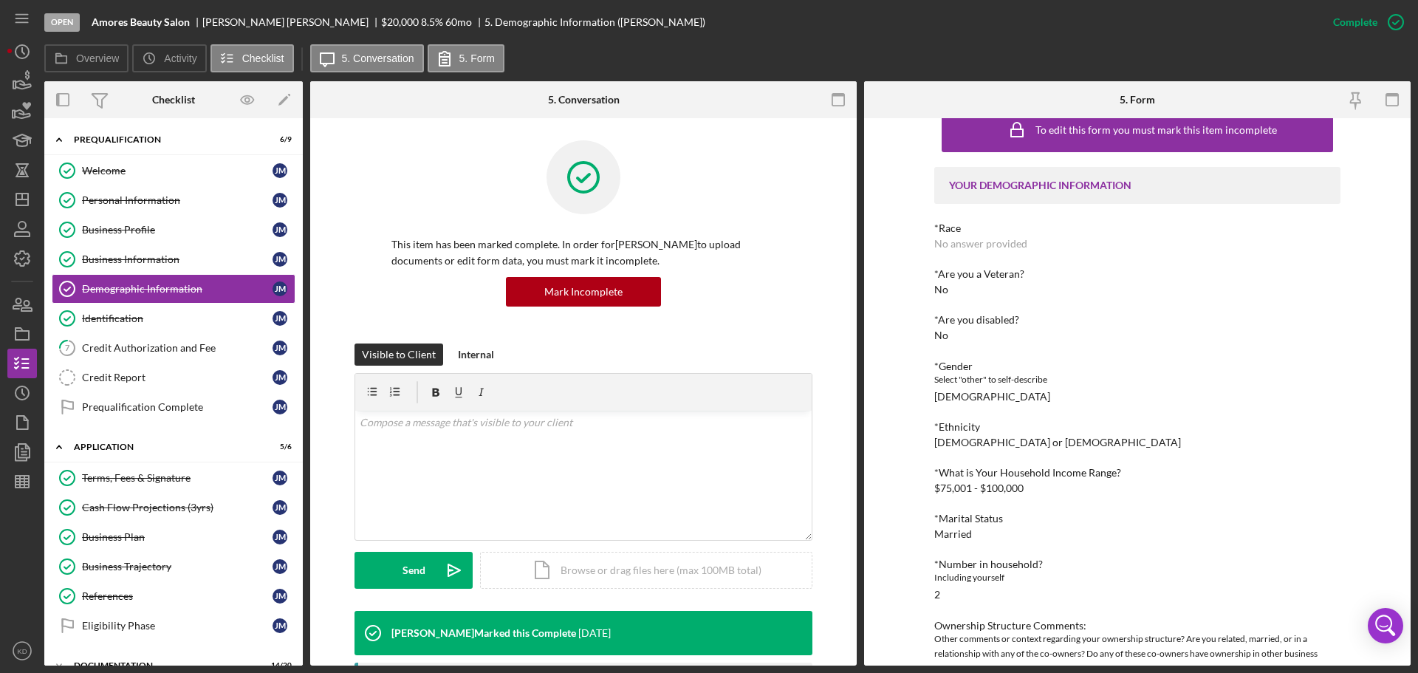
scroll to position [73, 0]
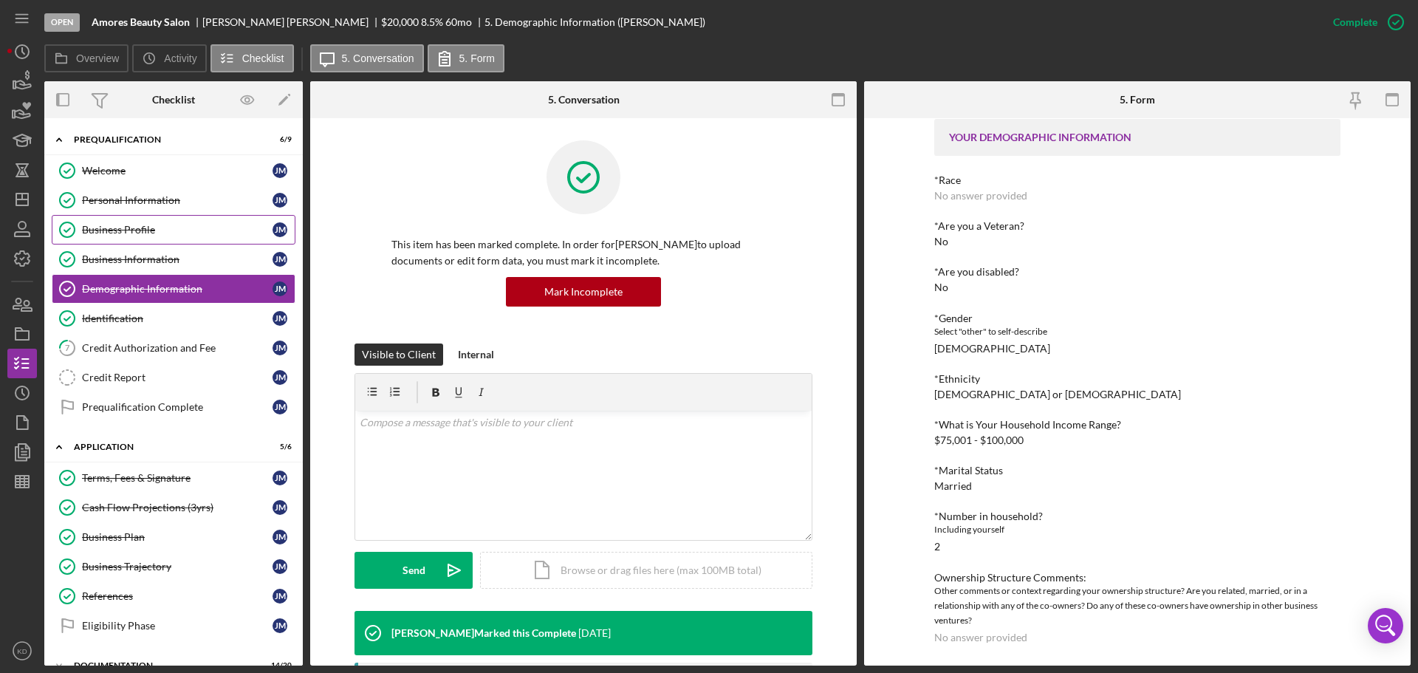
click at [109, 230] on div "Business Profile" at bounding box center [177, 230] width 190 height 12
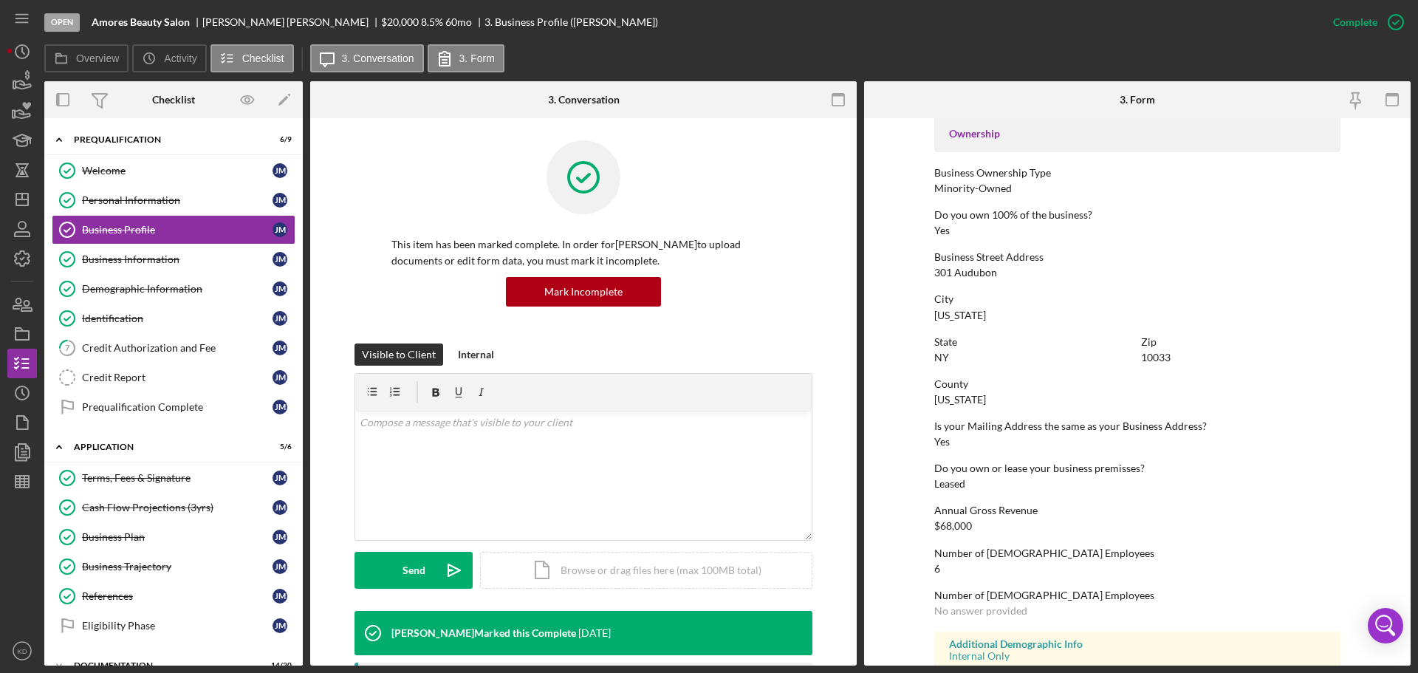
scroll to position [501, 0]
click at [87, 198] on div "Personal Information" at bounding box center [177, 200] width 190 height 12
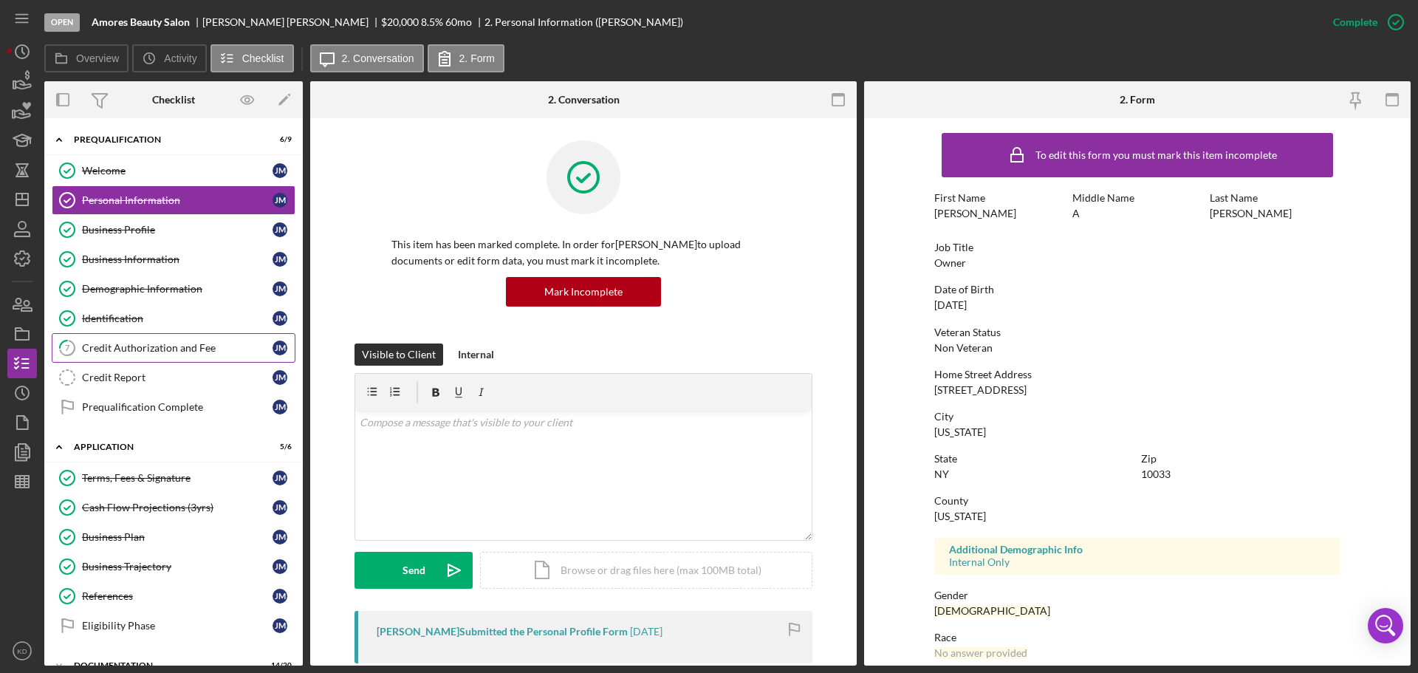
click at [114, 351] on div "Credit Authorization and Fee" at bounding box center [177, 348] width 190 height 12
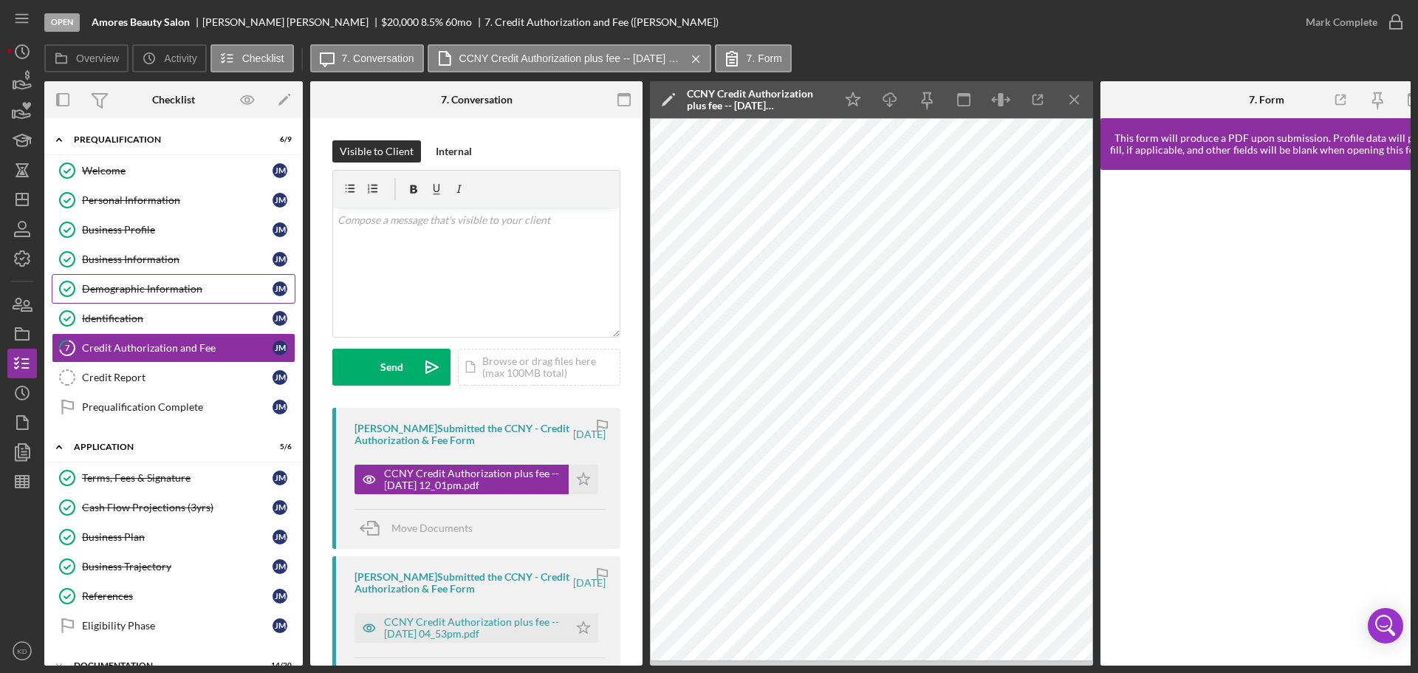
click at [138, 285] on div "Demographic Information" at bounding box center [177, 289] width 190 height 12
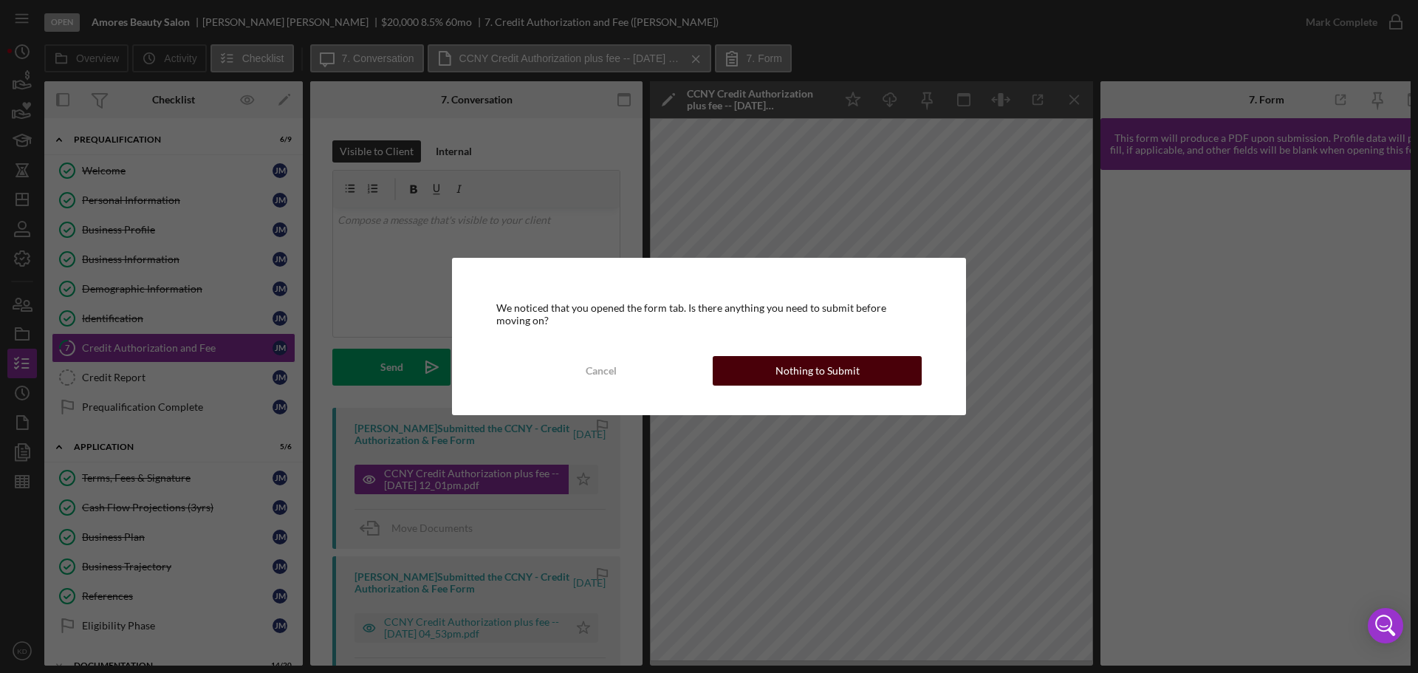
click at [849, 375] on div "Nothing to Submit" at bounding box center [817, 371] width 84 height 30
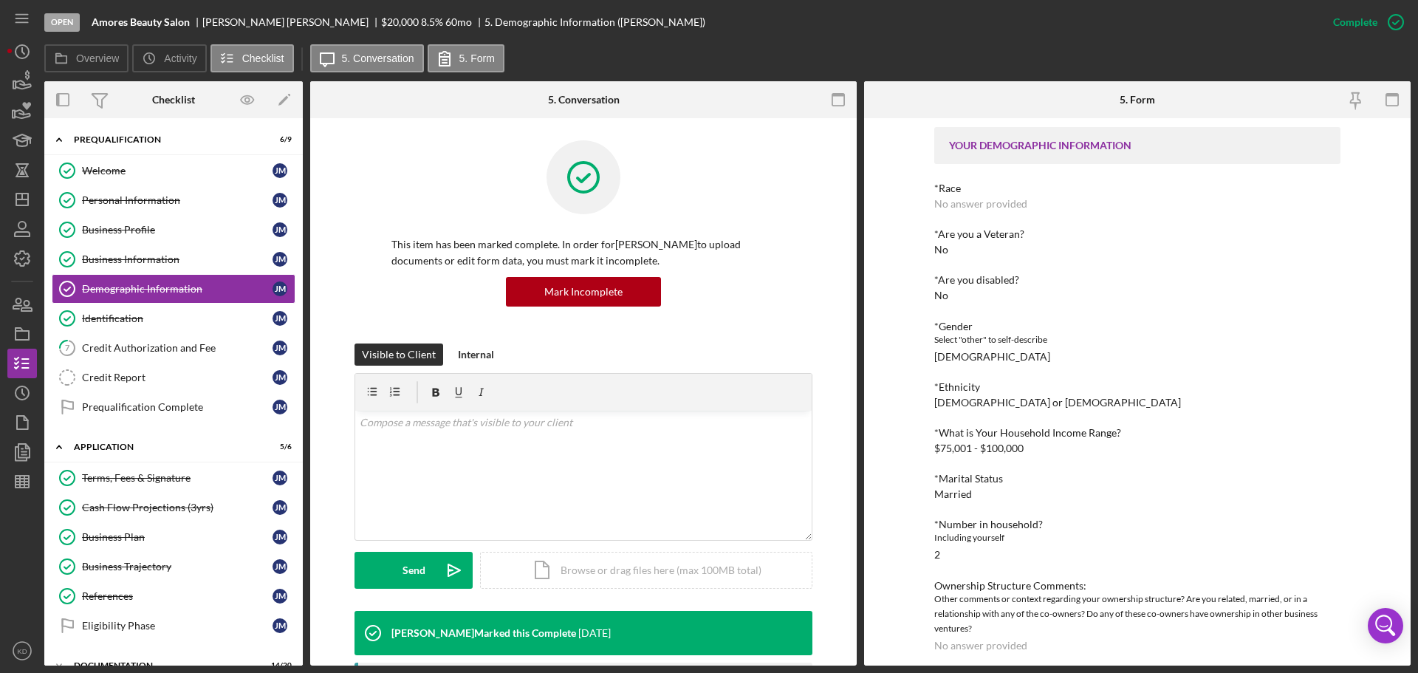
scroll to position [73, 0]
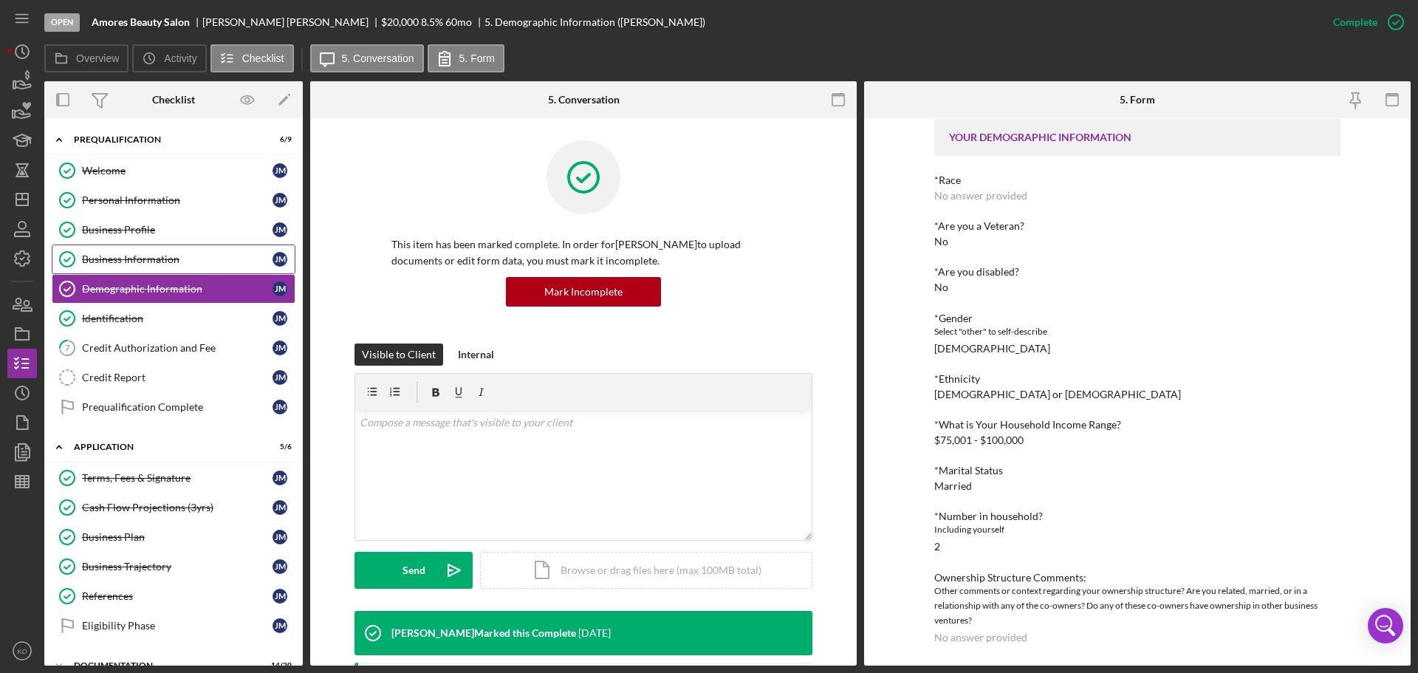
drag, startPoint x: 106, startPoint y: 228, endPoint x: 263, endPoint y: 270, distance: 162.8
click at [106, 228] on div "Business Profile" at bounding box center [177, 230] width 190 height 12
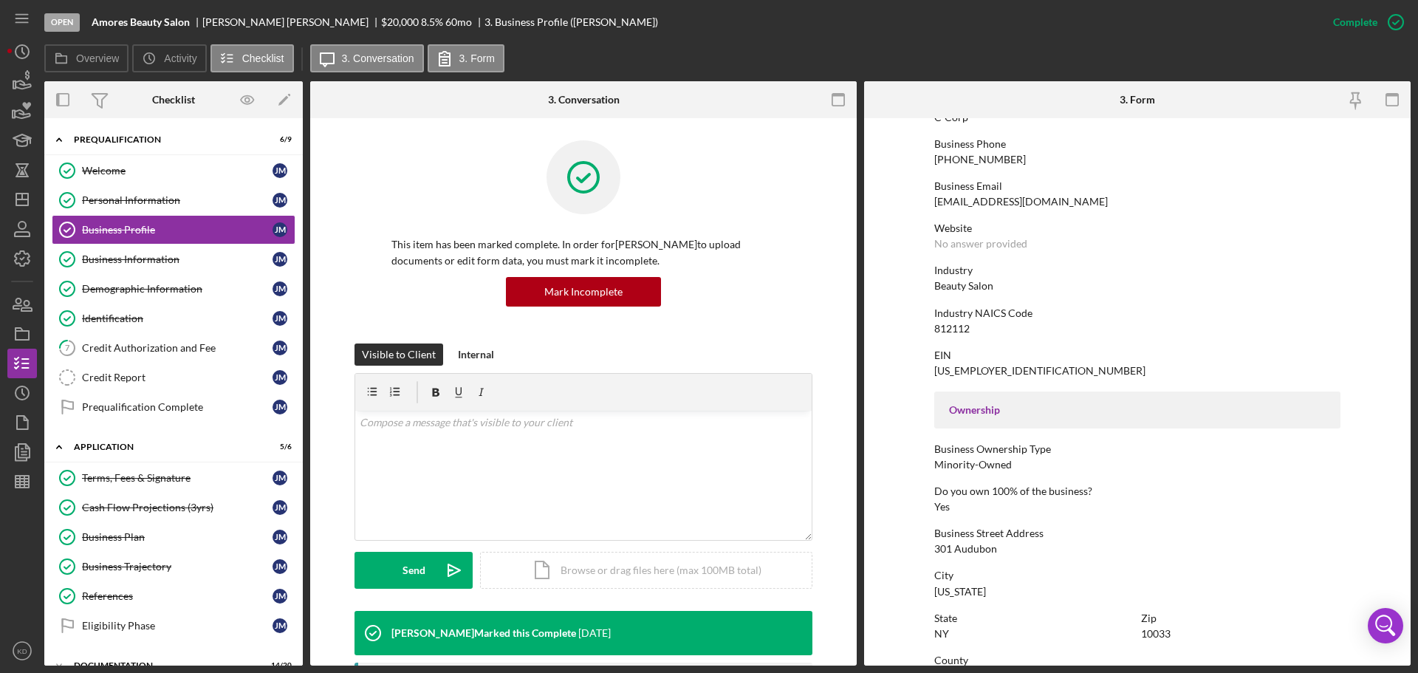
scroll to position [222, 0]
